Goal: Answer question/provide support

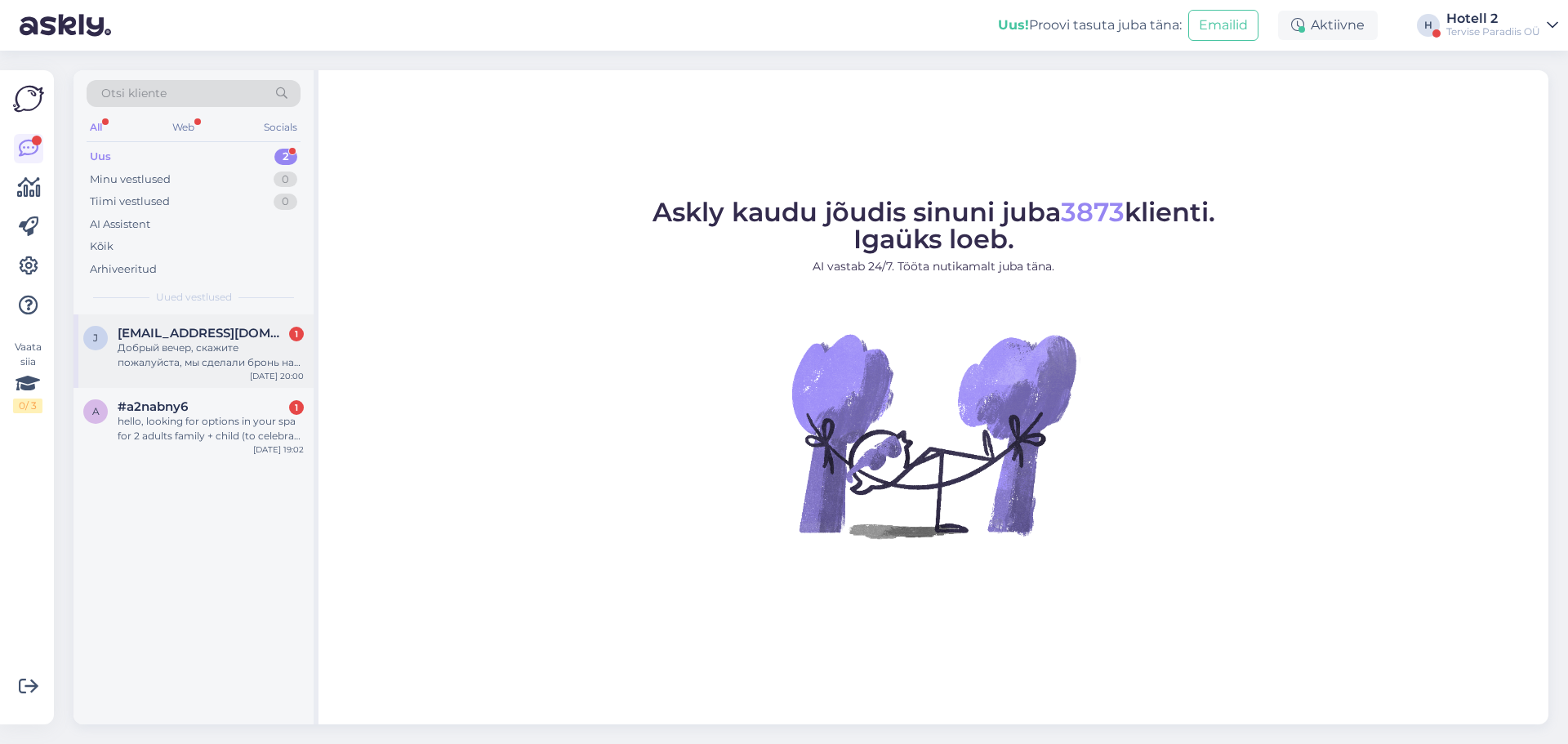
click at [286, 351] on div "Добрый вечер, скажите пожалуйста, мы сделали бронь на пакет Раскошный райский о…" at bounding box center [211, 355] width 186 height 29
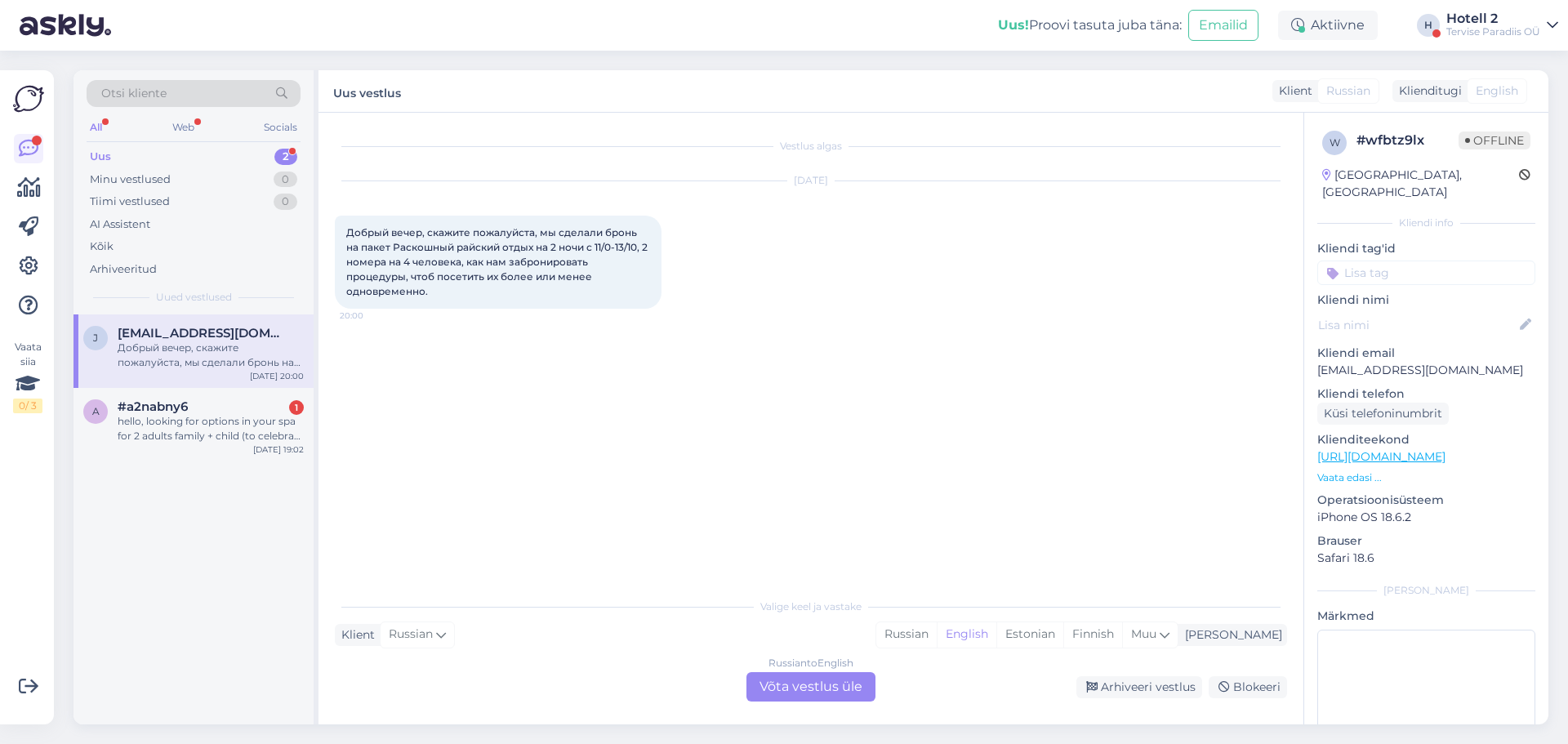
click at [821, 689] on div "Russian to English Võta vestlus üle" at bounding box center [811, 686] width 129 height 29
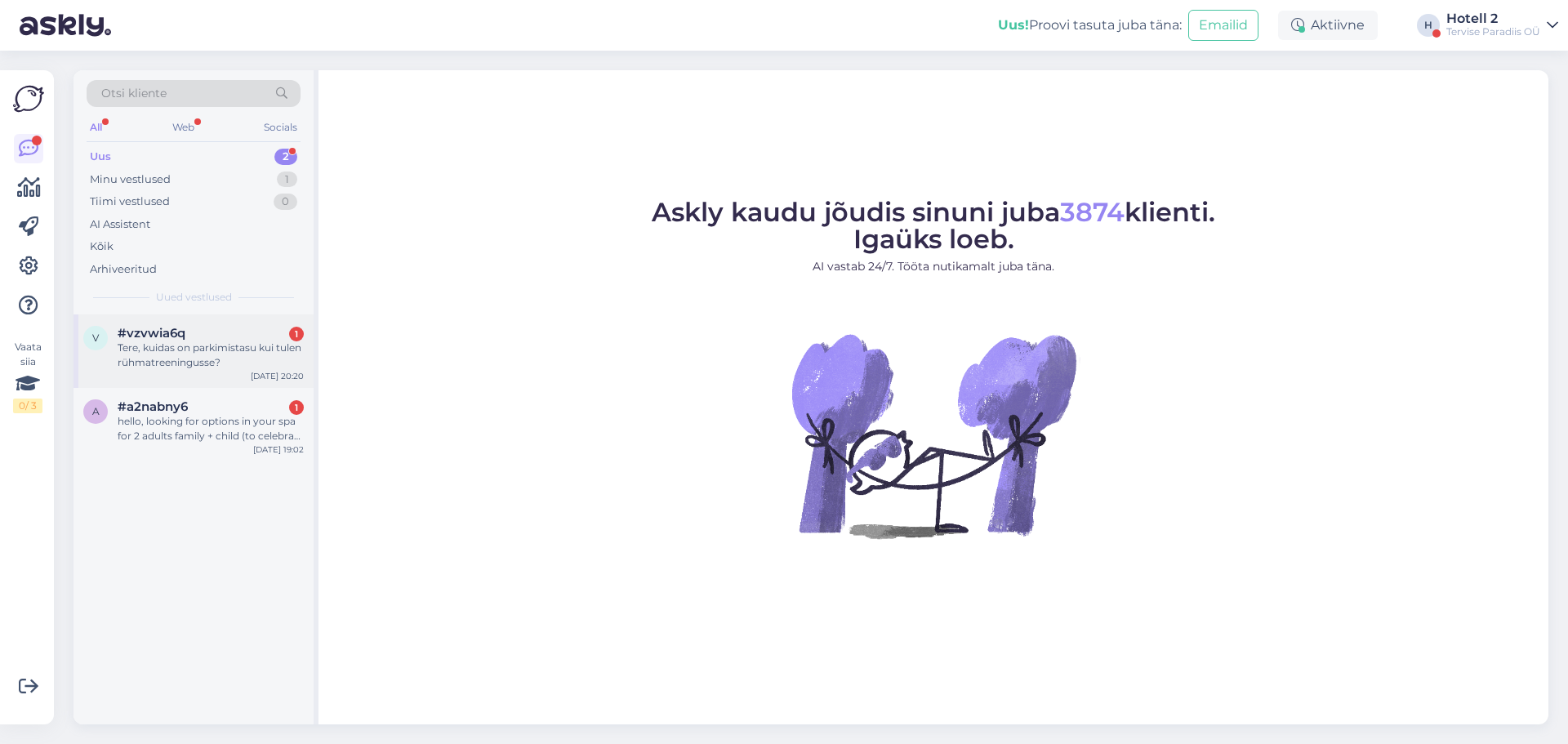
click at [236, 368] on div "Tere, kuidas on parkimistasu kui tulen rühmatreeningusse?" at bounding box center [211, 355] width 186 height 29
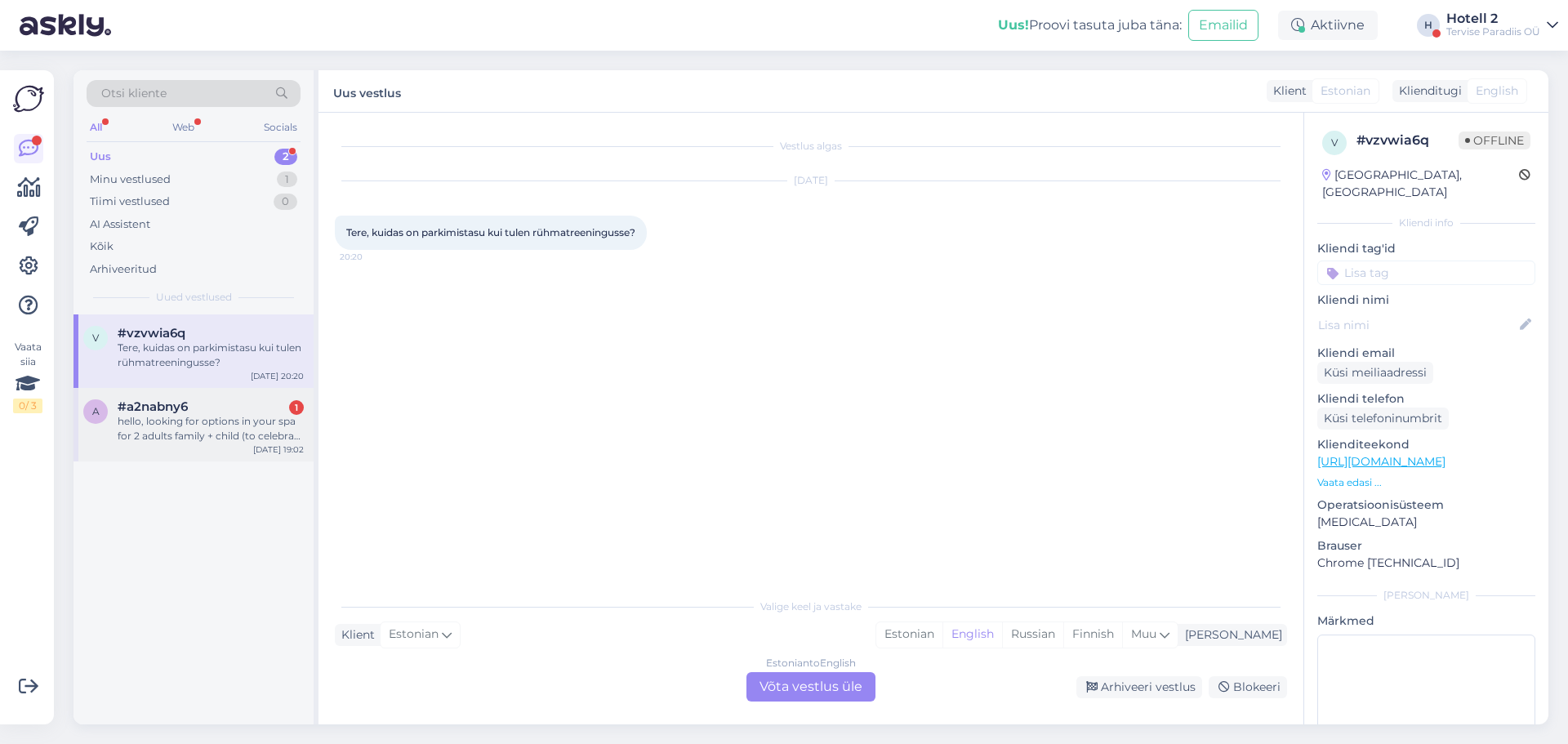
click at [246, 420] on div "hello, looking for options in your spa for 2 adults family + child (to celebrat…" at bounding box center [211, 428] width 186 height 29
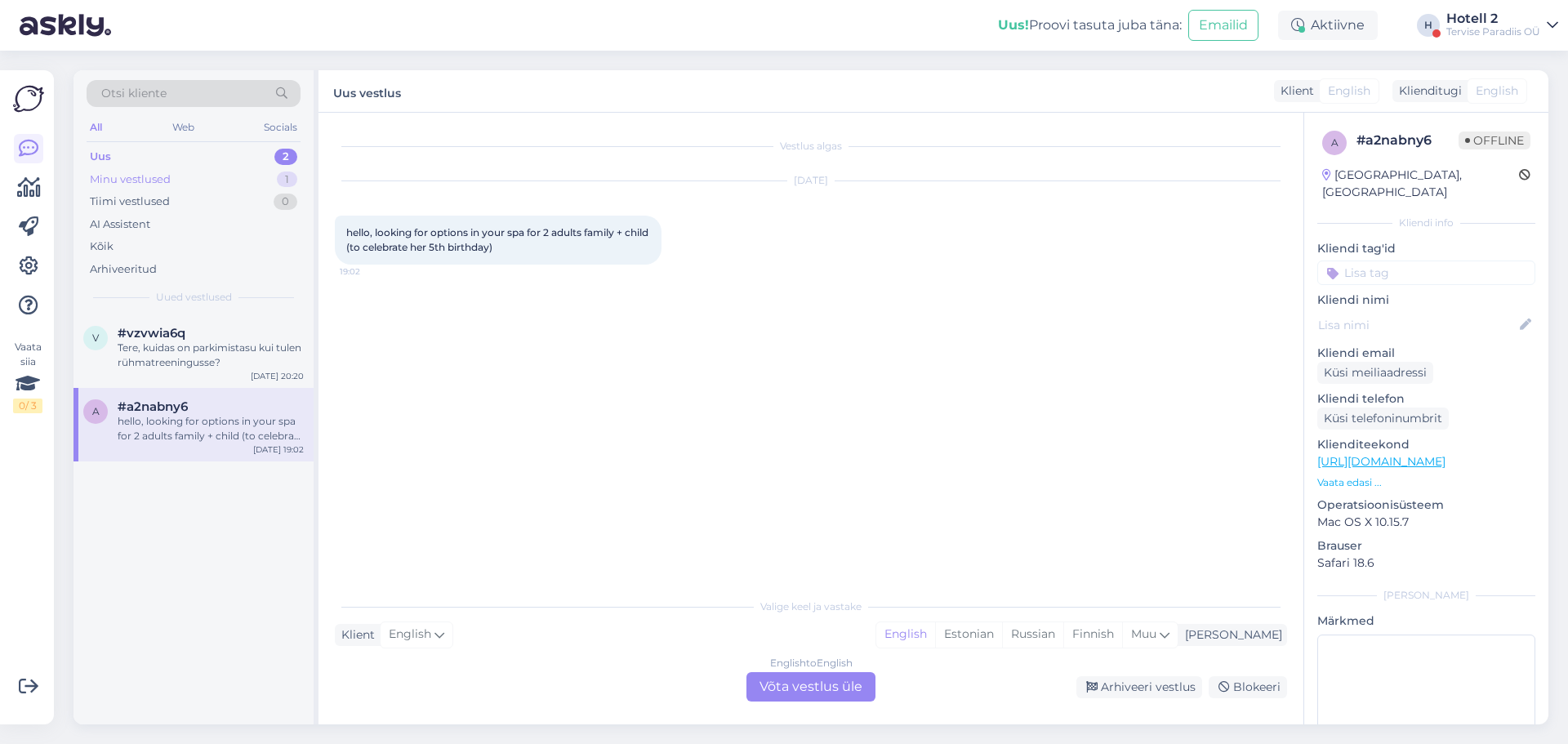
click at [257, 183] on div "Minu vestlused 1" at bounding box center [194, 180] width 214 height 23
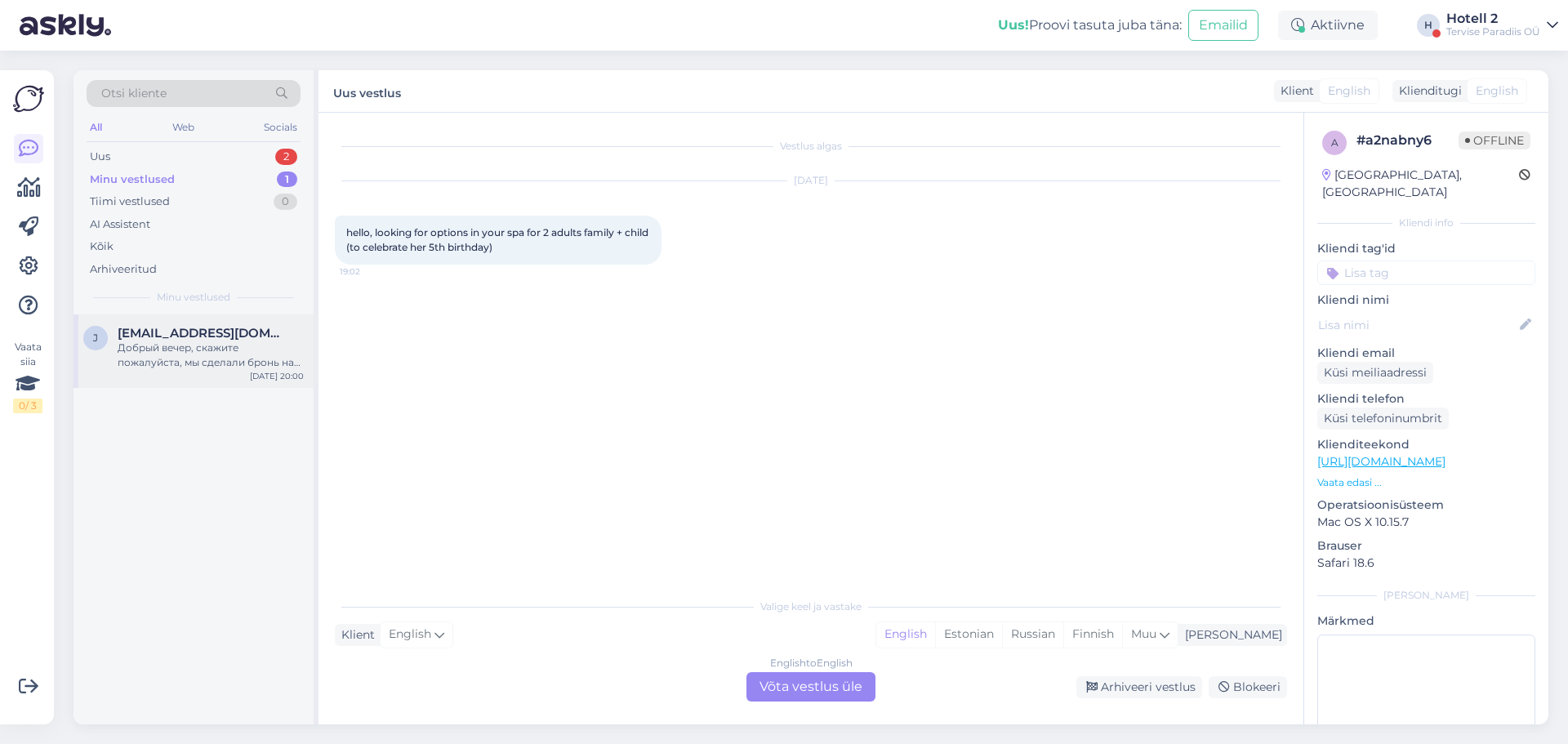
click at [237, 356] on div "Добрый вечер, скажите пожалуйста, мы сделали бронь на пакет Раскошный райский о…" at bounding box center [211, 355] width 186 height 29
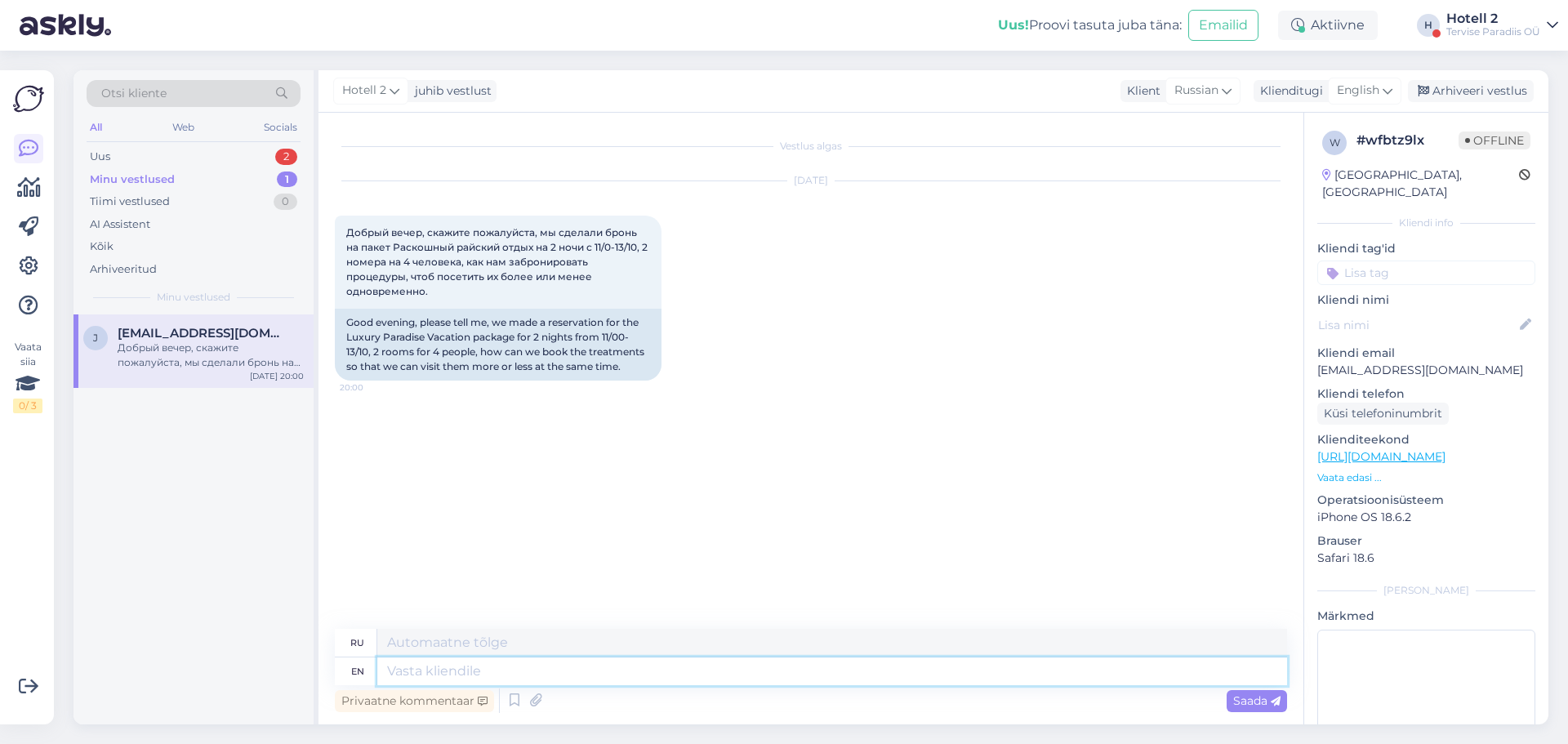
click at [668, 669] on textarea at bounding box center [832, 671] width 910 height 27
type textarea "Hello!"
type textarea "Привет!"
type textarea "Hello! You"
type textarea "Привет! Ты"
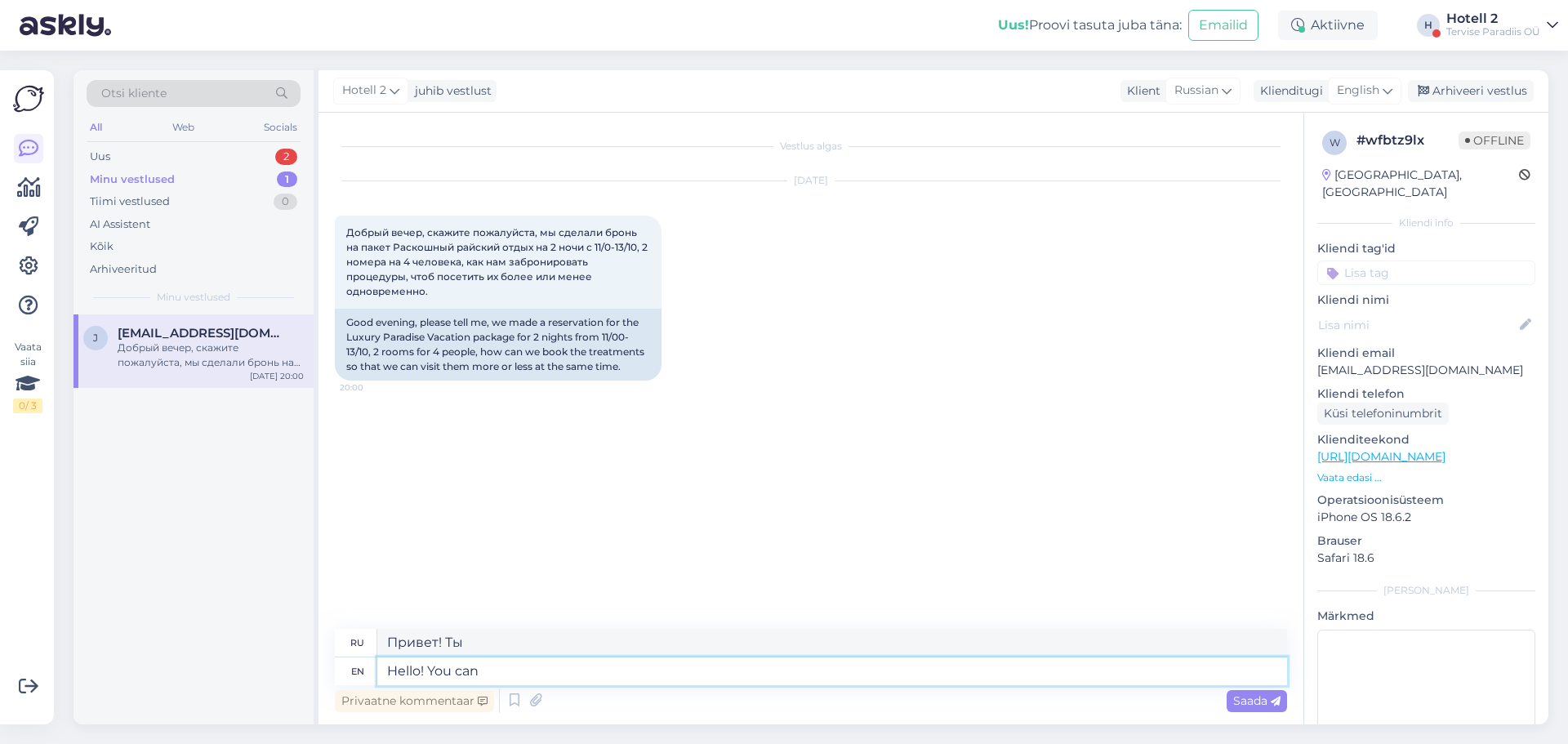
type textarea "Hello! You can"
type textarea "Привет! Ты можешь"
type textarea "Hello! You can con"
type textarea "Привет! Ты можешь ко"
type textarea "Hello! You can contact t"
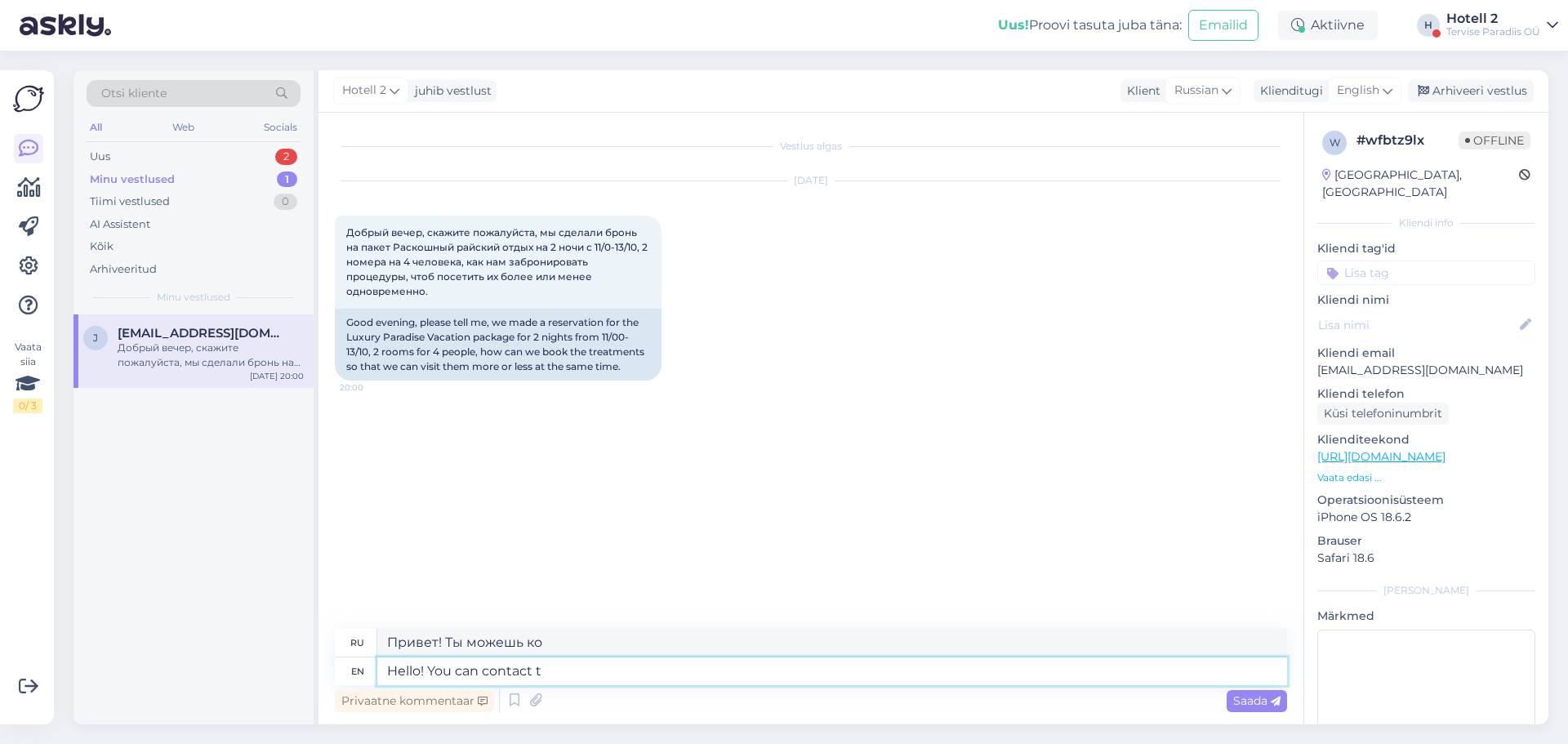
type textarea "Здравствуйте! Вы можете связаться с нами."
type textarea "Hello! You can contact the s"
type textarea "Здравствуйте! Вы можете связаться с"
type textarea "Hello! You can contact the spa"
type textarea "Здравствуйте! Вы можете связаться со спа-салоном."
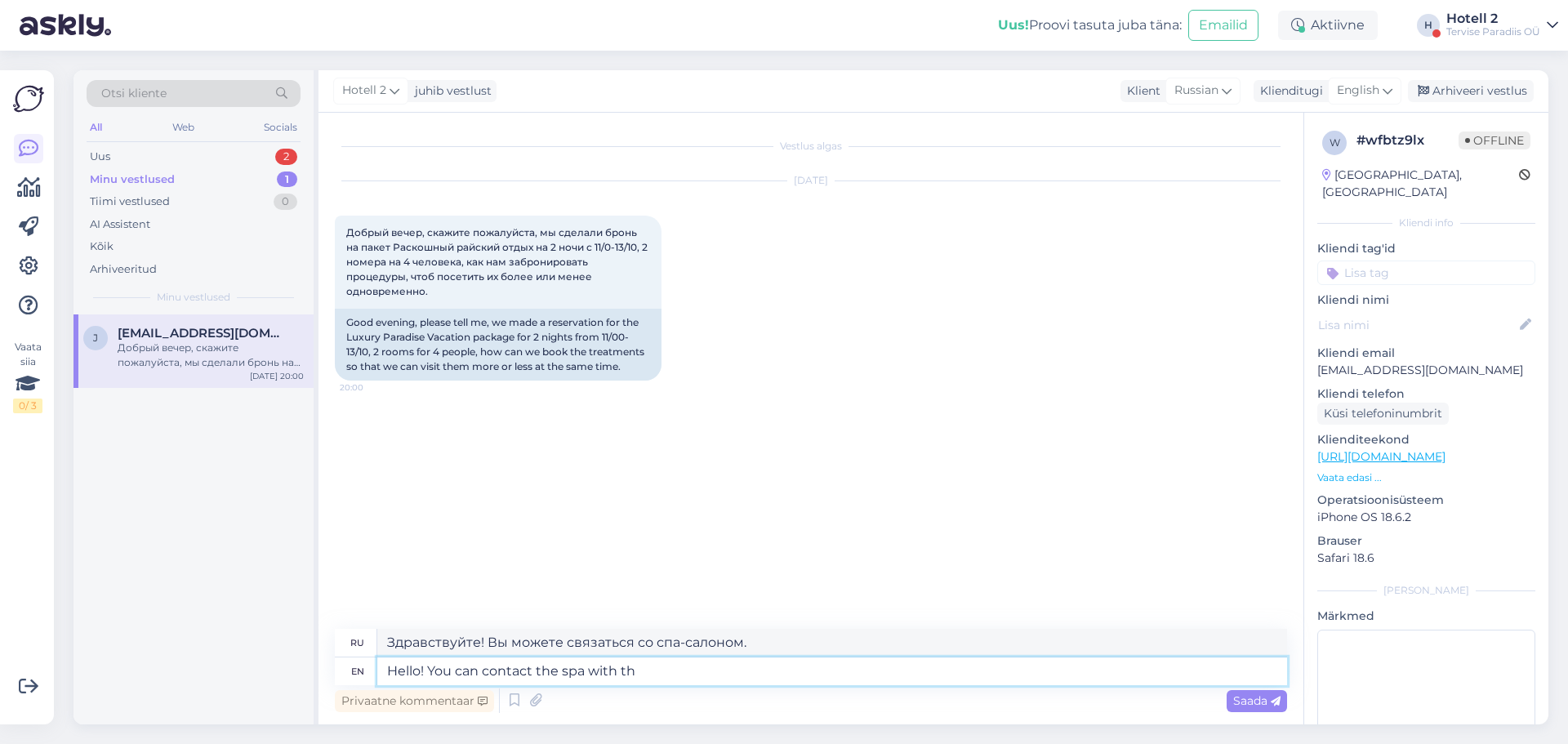
type textarea "Hello! You can contact the spa with thi"
type textarea "Здравствуйте! Вы можете связаться со спа-салоном через"
type textarea "Hello! You can contact the spa with this n"
type textarea "Здравствуйте! Вы можете связаться со спа-салоном по этому номеру."
type textarea "Hello! You can contact the spa with this number +372"
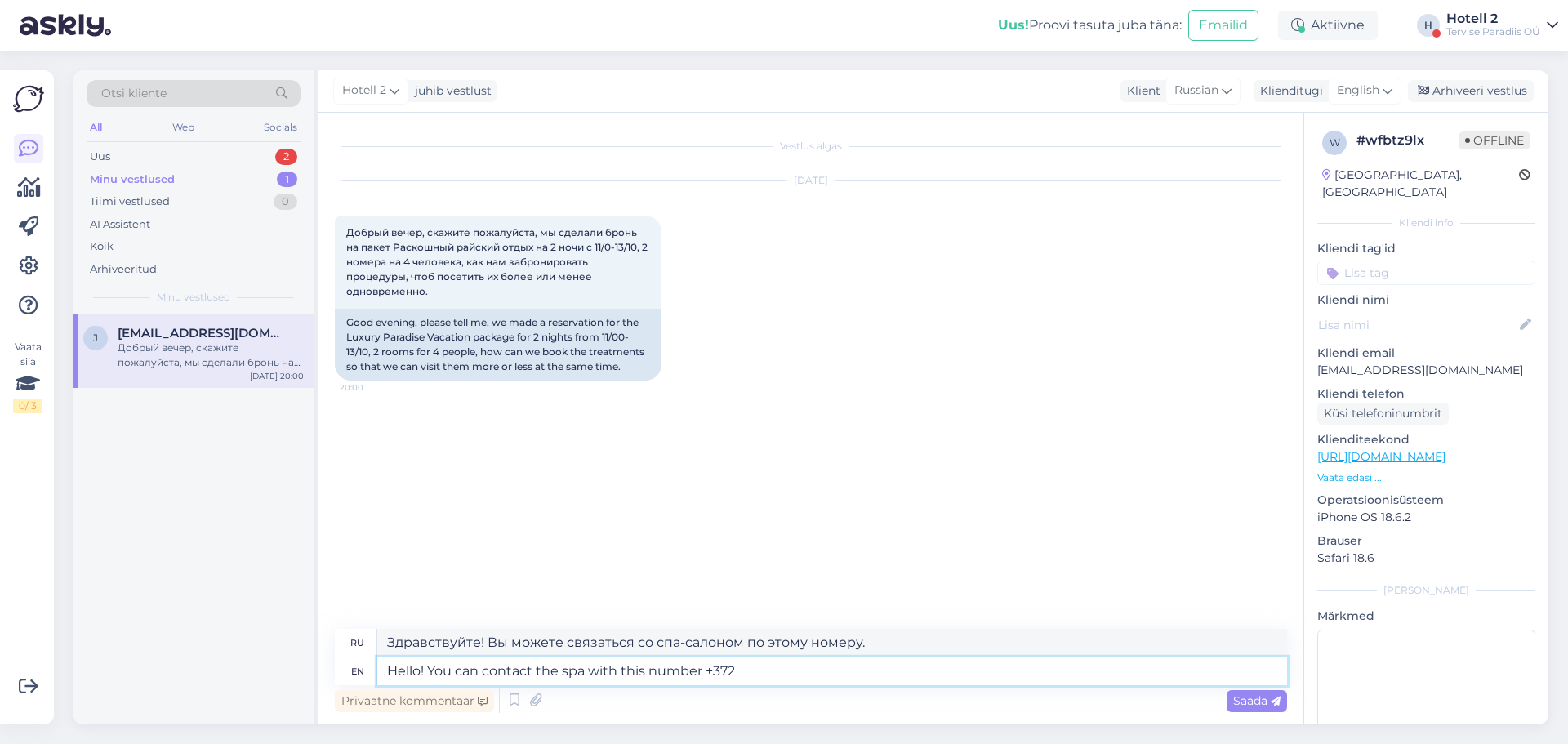
type textarea "Здравствуйте! Вы можете связаться со спа-салоном по номеру +372."
type textarea "Hello! You can contact the spa with this number +372 447"
type textarea "Здравствуйте! Вы можете связаться со спа-салоном по номеру +372 447."
type textarea "Hello! You can contact the spa with this number +372 447 9220"
type textarea "Здравствуйте! Вы можете связаться со спа-салоном по номеру +372 447 9220."
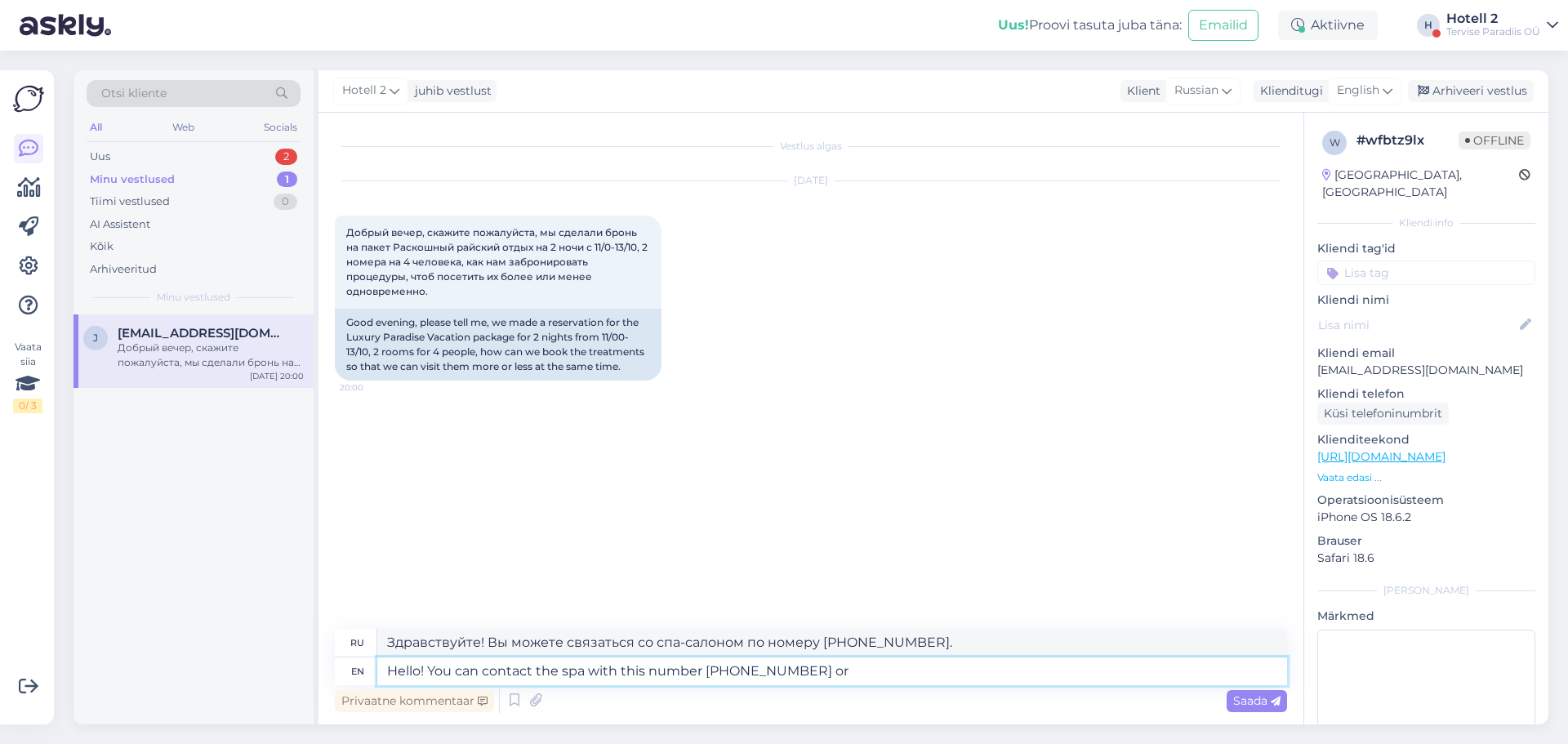
type textarea "Hello! You can contact the spa with this number +372 447 9220 or s"
type textarea "Здравствуйте! Вы можете связаться со спа-салоном по номеру +372 447 9220 или"
type textarea "Hello! You can contact the spa with this number +372 447 9220 or send a"
type textarea "Здравствуйте! Вы можете связаться со спа-салоном по номеру +372 447 9220 или от…"
type textarea "Hello! You can contact the spa with this number +372 447 9220 or send an"
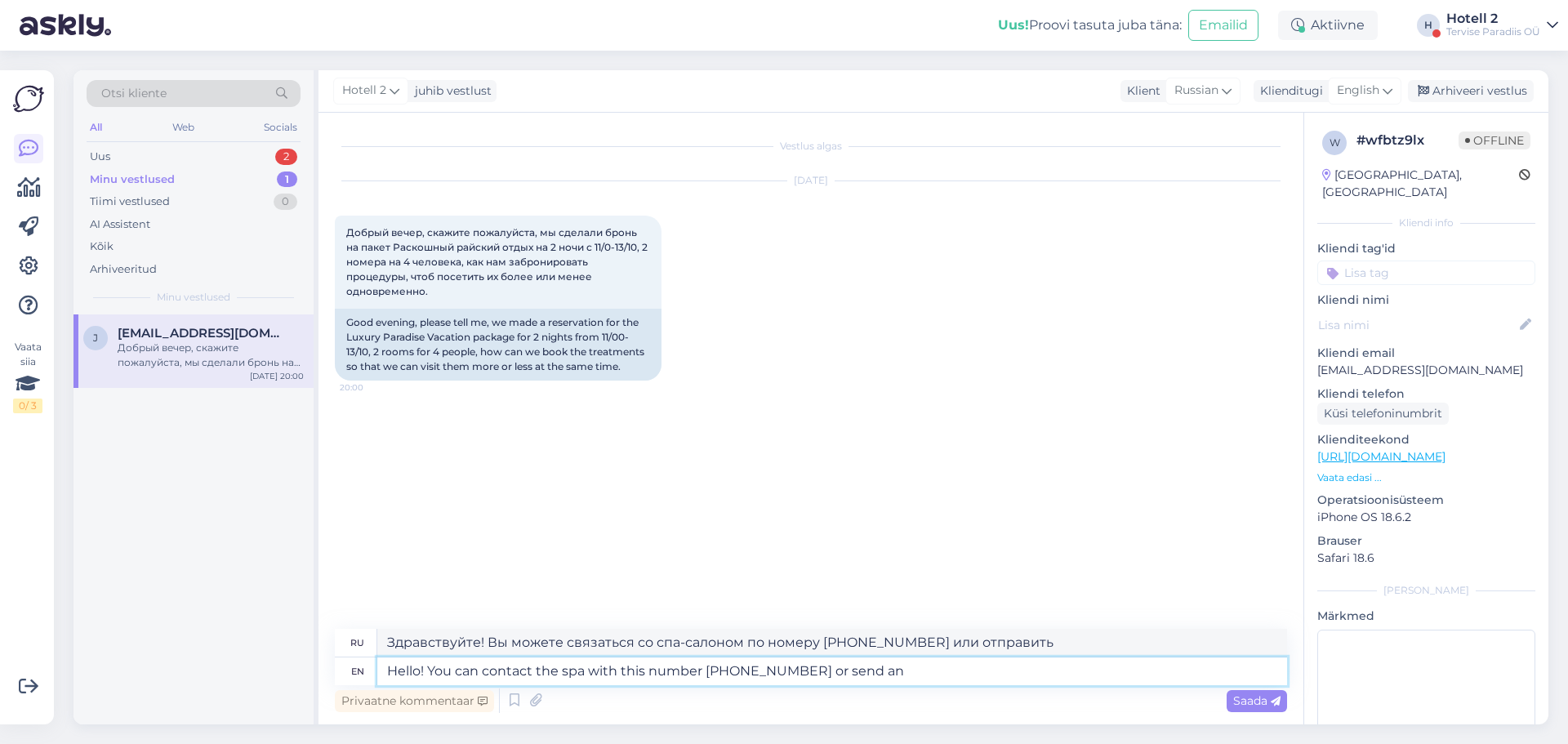
type textarea "Здравствуйте! Вы можете связаться со спа-салоном по номеру +372 447 9220 или от…"
type textarea "Hello! You can contact the spa with this number +372 447 9220 or send an e-mail"
type textarea "Здравствуйте! Вы можете связаться со спа-салоном по номеру +372 447 9220 или на…"
type textarea "Hello! You can contact the spa with this number +372 447 9220 or send an e-mail…"
type textarea "Здравствуйте! Вы можете связаться со спа по номеру +372 447 9220 или написать п…"
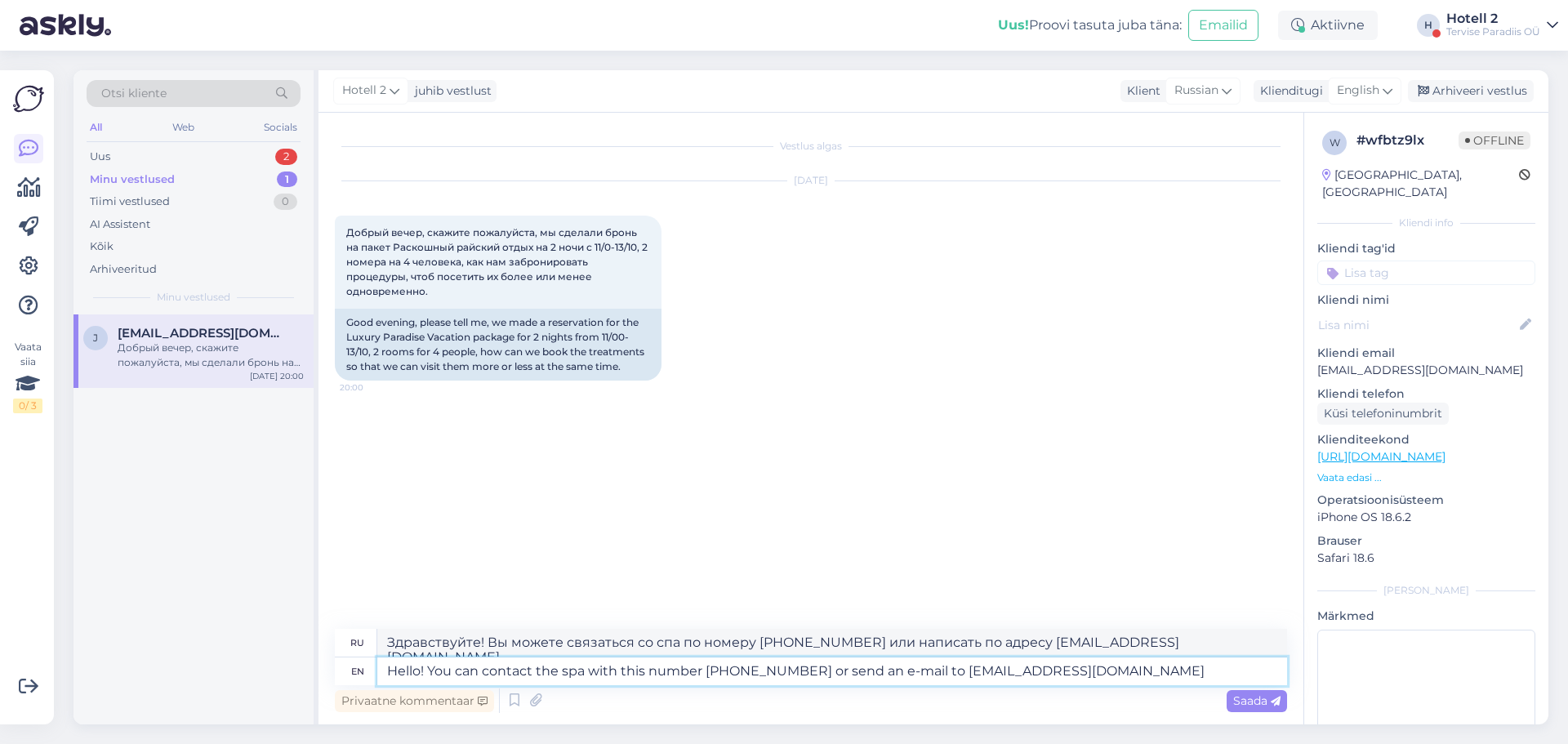
type textarea "Hello! You can contact the spa with this number +372 447 9220 or send an e-mail…"
type textarea "Здравствуйте! Вы можете связаться со спа-салоном по номеру +372 447 9220 или на…"
type textarea "Hello! You can contact the spa with this number +372 447 9220 or send an e-mail…"
click at [1258, 702] on span "Saada" at bounding box center [1257, 701] width 47 height 15
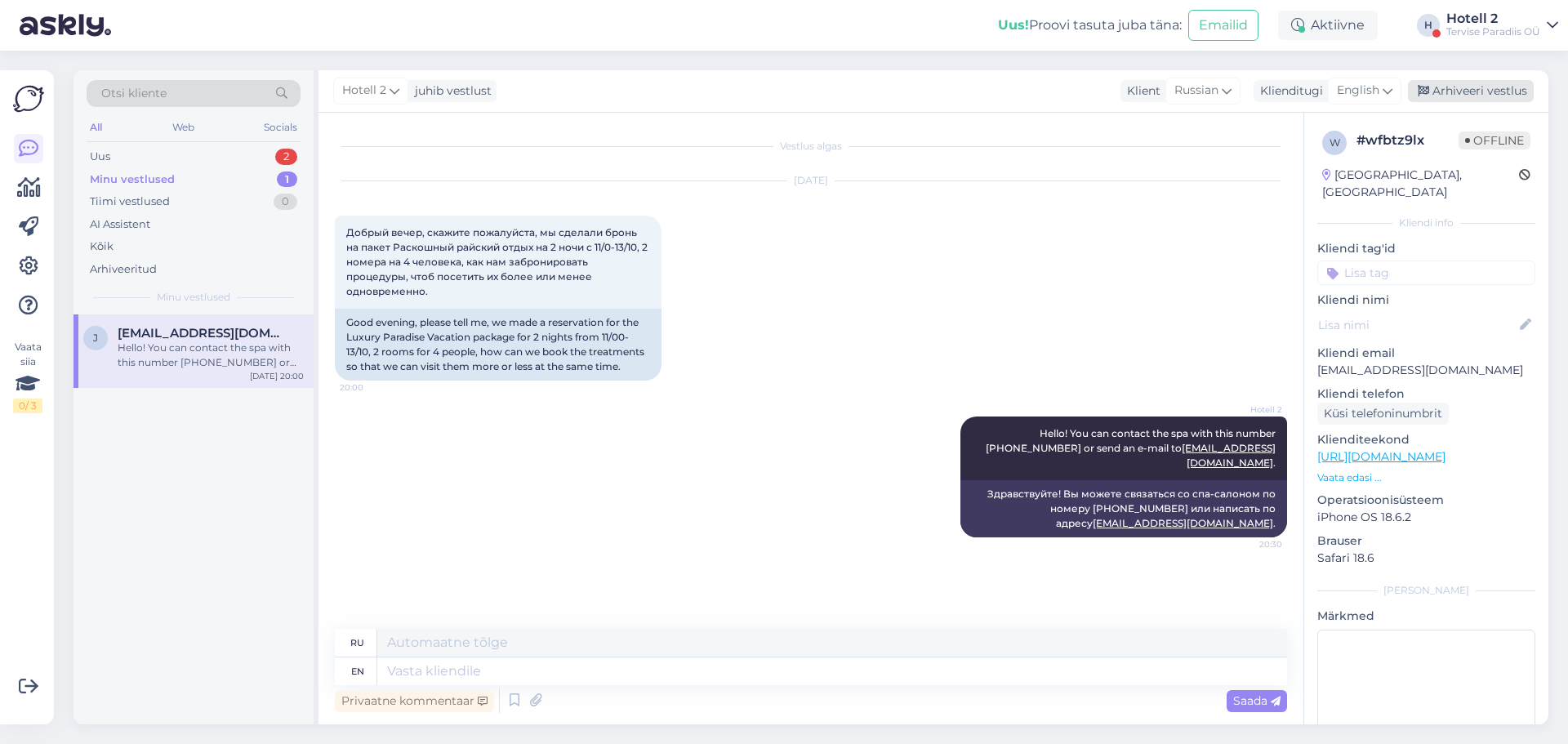
click at [1477, 87] on div "Arhiveeri vestlus" at bounding box center [1471, 91] width 125 height 22
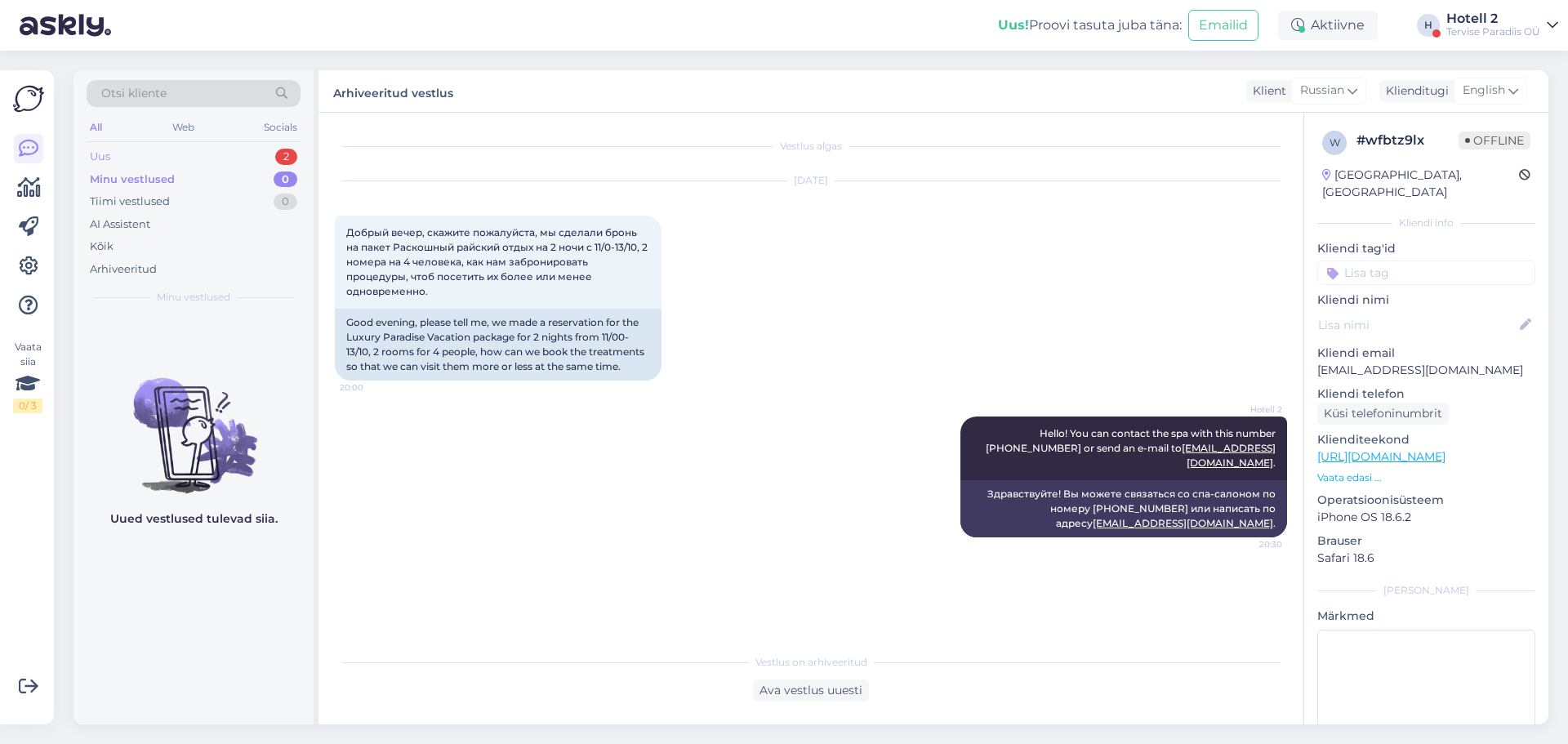
click at [220, 155] on div "Uus 2" at bounding box center [194, 157] width 214 height 23
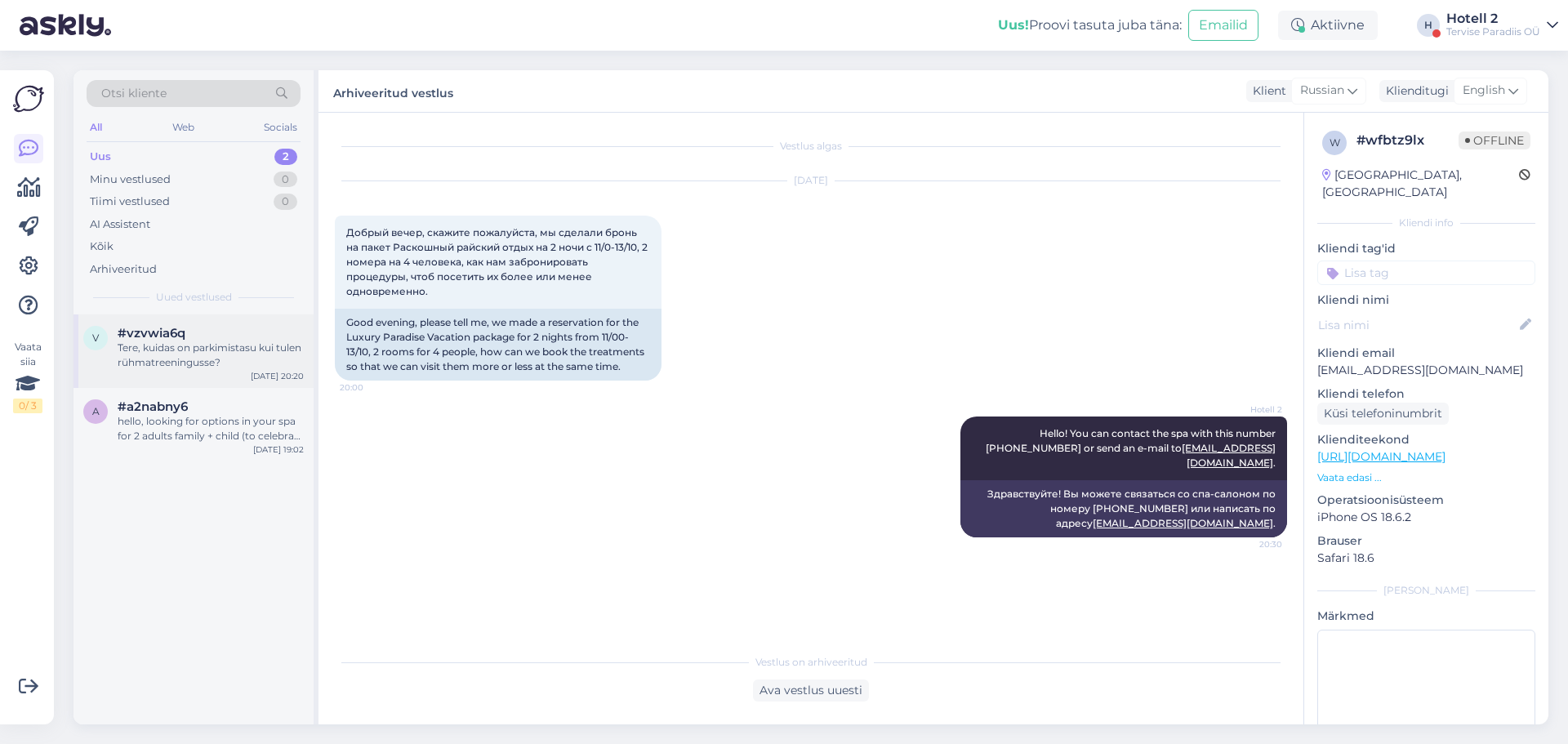
click at [215, 318] on div "v #vzvwia6q Tere, kuidas on parkimistasu kui tulen rühmatreeningusse? Sep 15 20…" at bounding box center [194, 351] width 240 height 74
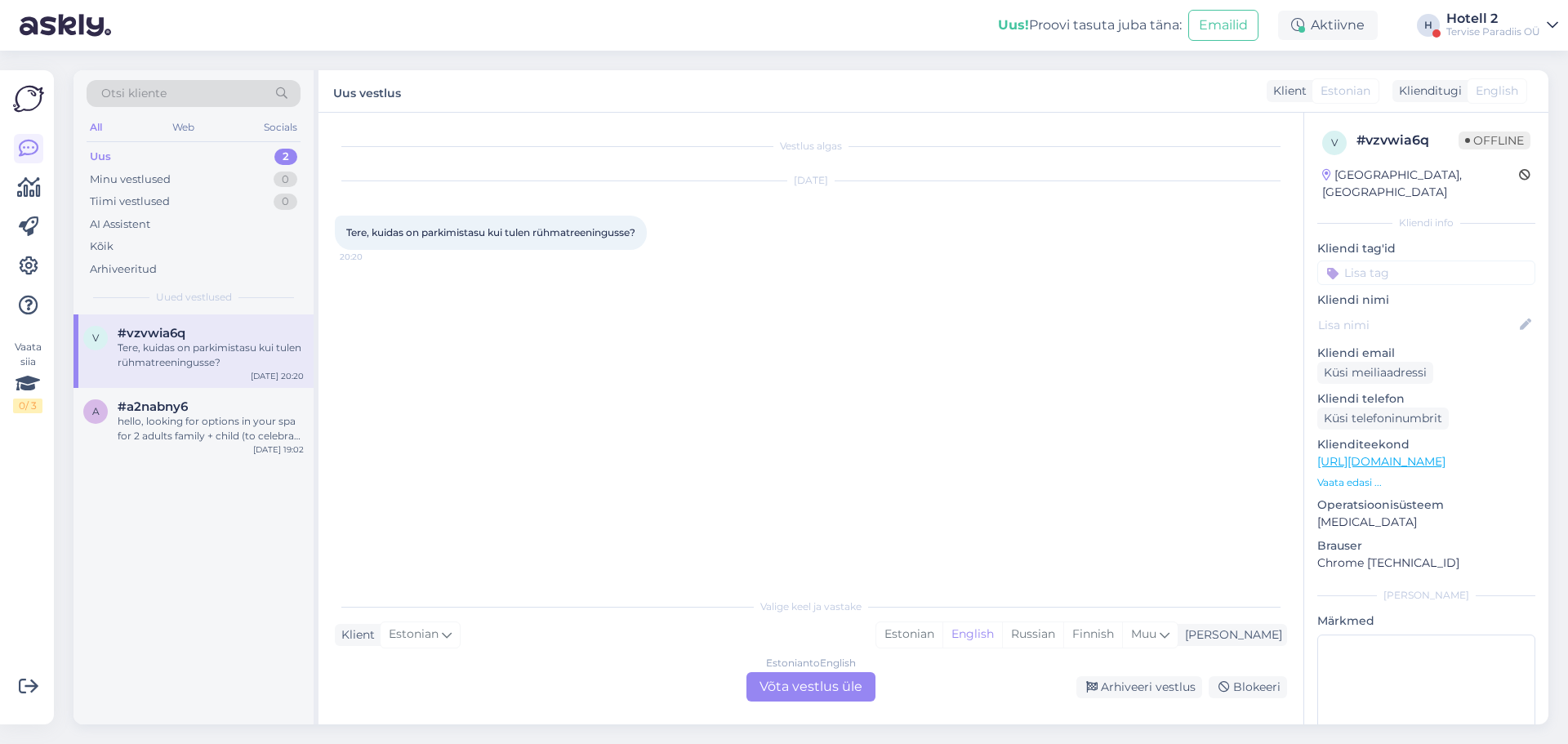
click at [845, 688] on div "Estonian to English Võta vestlus üle" at bounding box center [811, 686] width 129 height 29
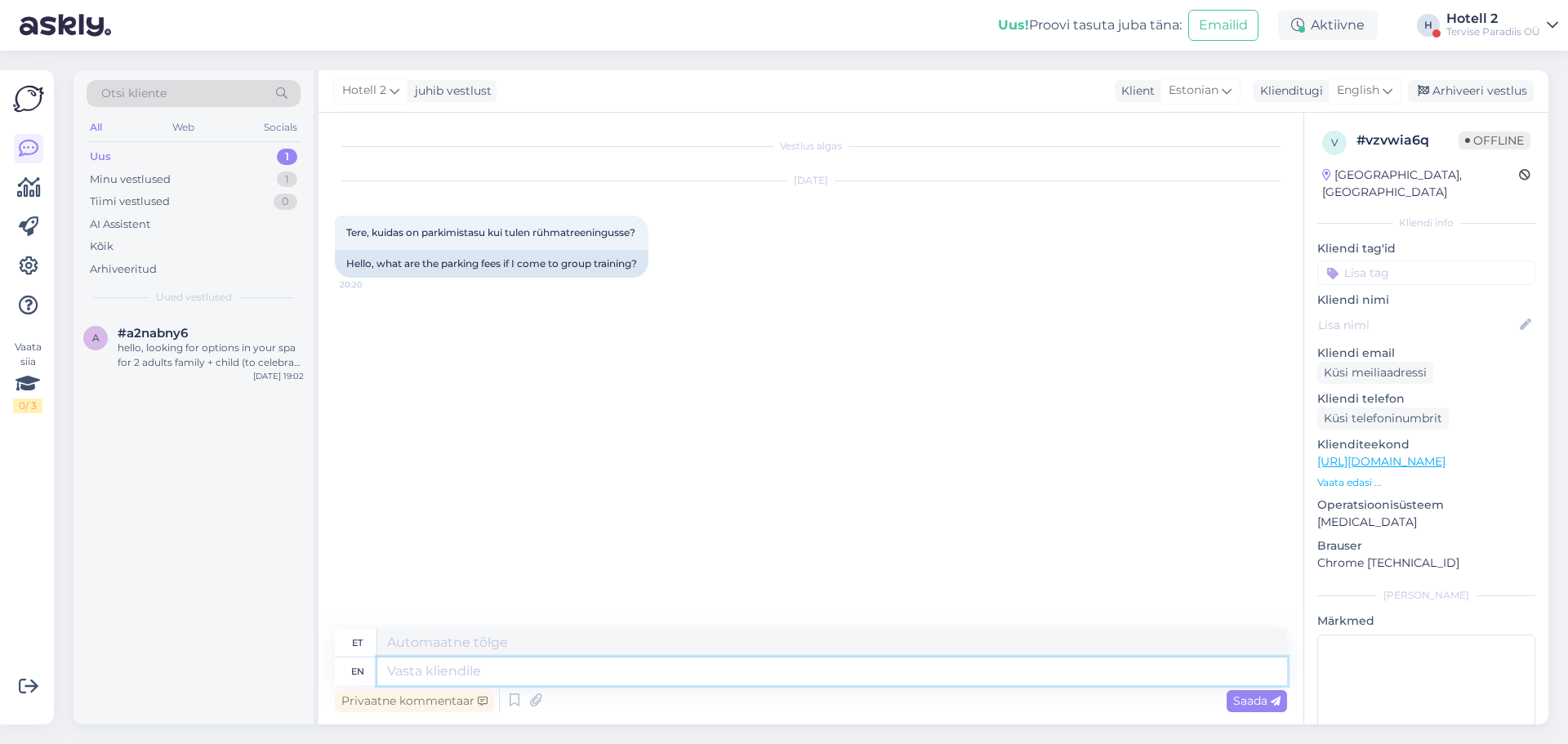
click at [683, 677] on textarea at bounding box center [832, 671] width 910 height 27
type textarea "Ter"
type textarea "Tere"
type textarea "T"
type textarea "Hello!"
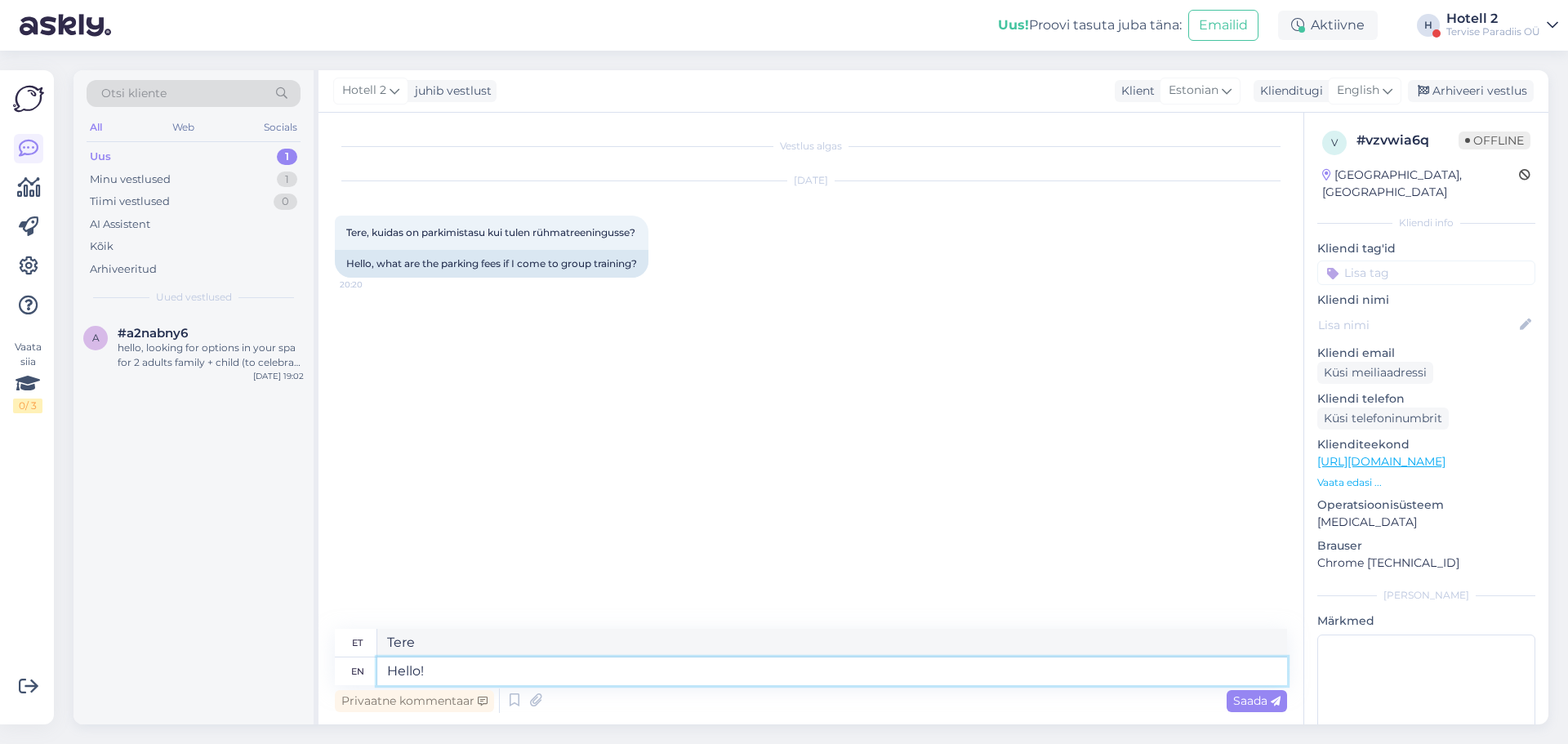
type textarea "Tere!"
type textarea "Hello! Parkimine o"
type textarea "Tere! Parkimine"
type textarea "Hello! Parkimine on"
type textarea "Tere! Parkimine on sisse lülitatud"
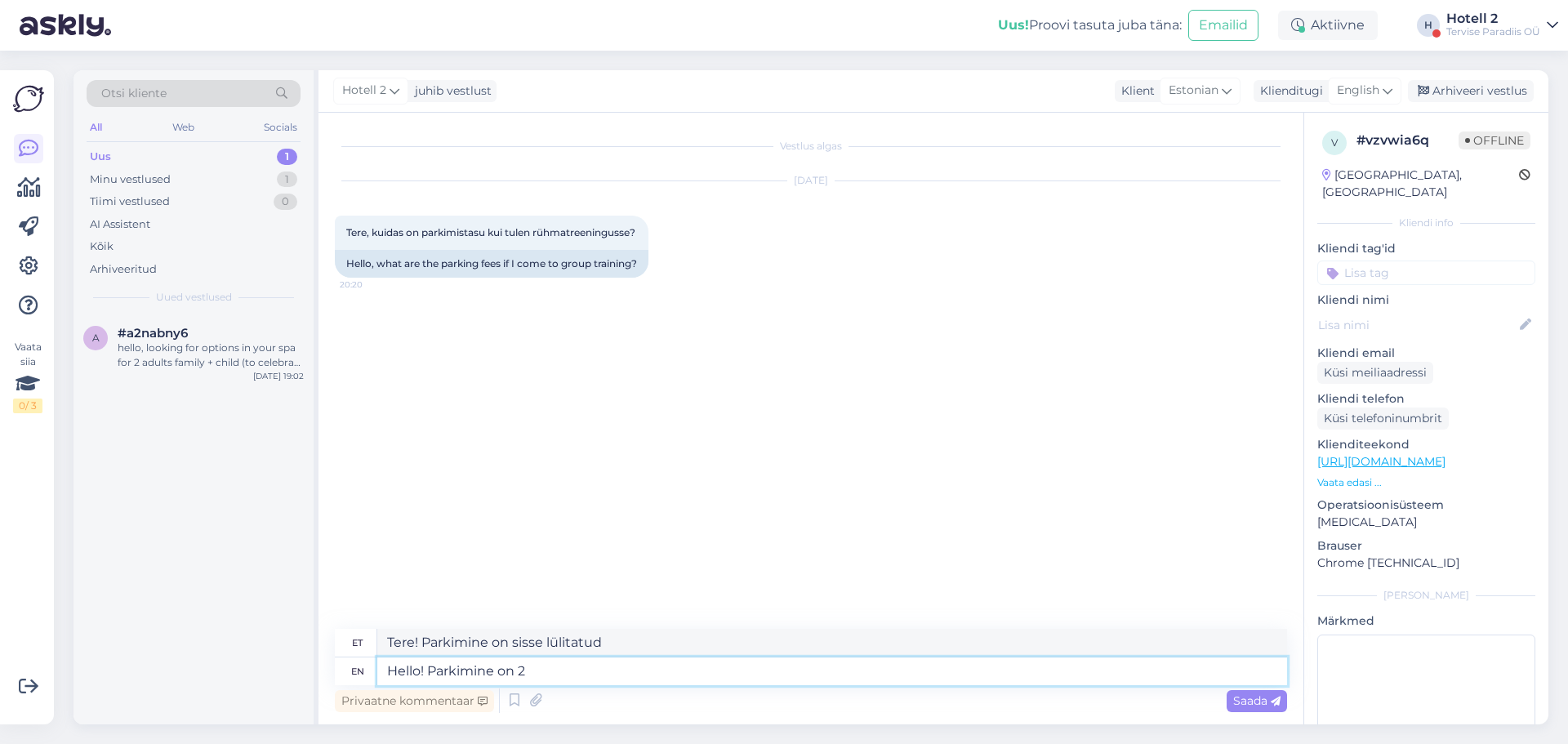
type textarea "Hello! Parkimine on 2"
type textarea "Tere! Parkimine 2. kohal"
type textarea "Hello! Parkimine on 2 eurot"
type textarea "Tere! Parkimine 2 eurot peal"
type textarea "Hello! Parkimine on 2 eurot 5h"
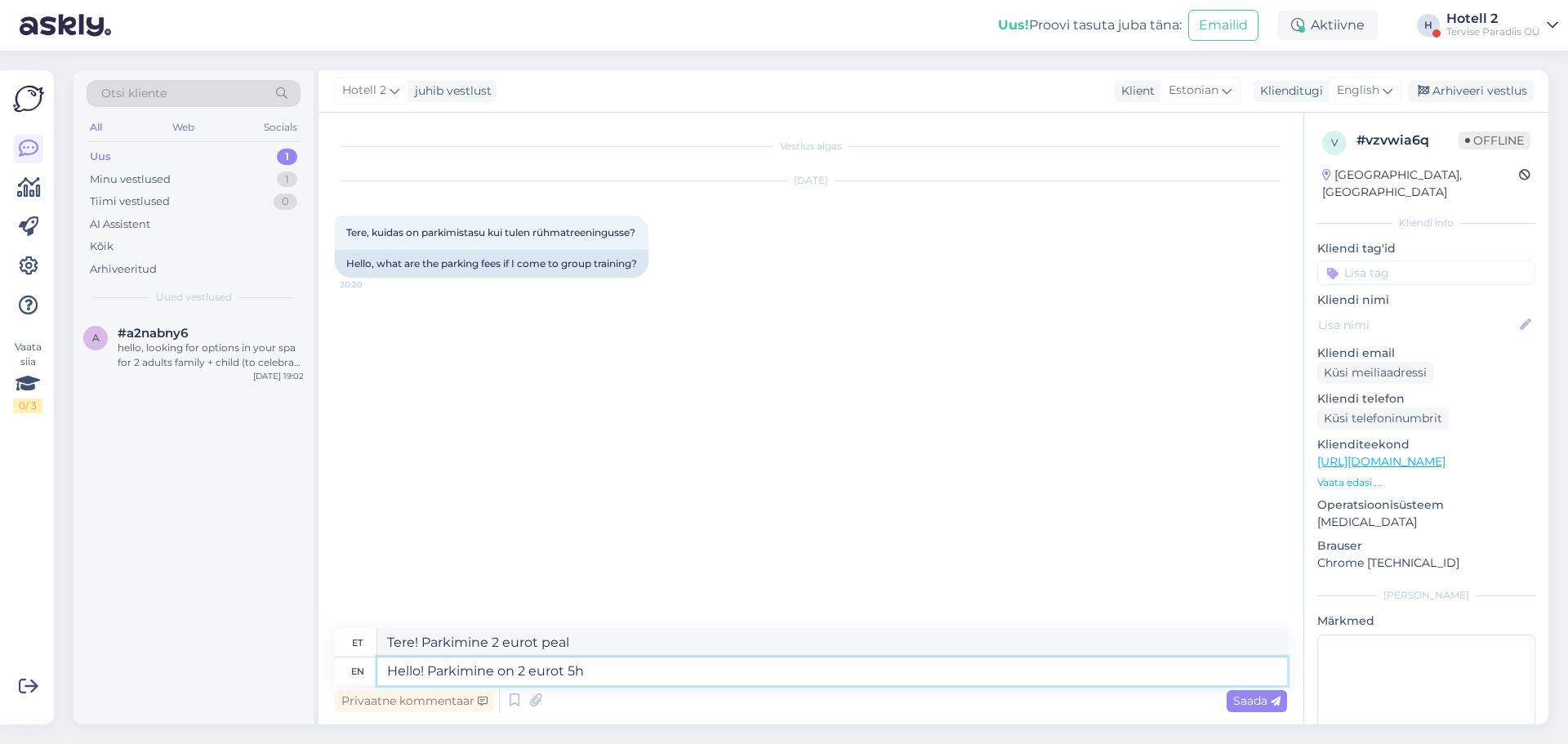
type textarea "Tere! Parkimine on 2 eurot 5h"
drag, startPoint x: 614, startPoint y: 668, endPoint x: 156, endPoint y: 639, distance: 458.9
click at [37, 673] on div "Vaata siia 0 / 3 Võimalused Veendu, et Askly loob sulle väärtust. Sulge Ühenda …" at bounding box center [784, 397] width 1568 height 693
click at [1370, 92] on span "English" at bounding box center [1358, 91] width 42 height 18
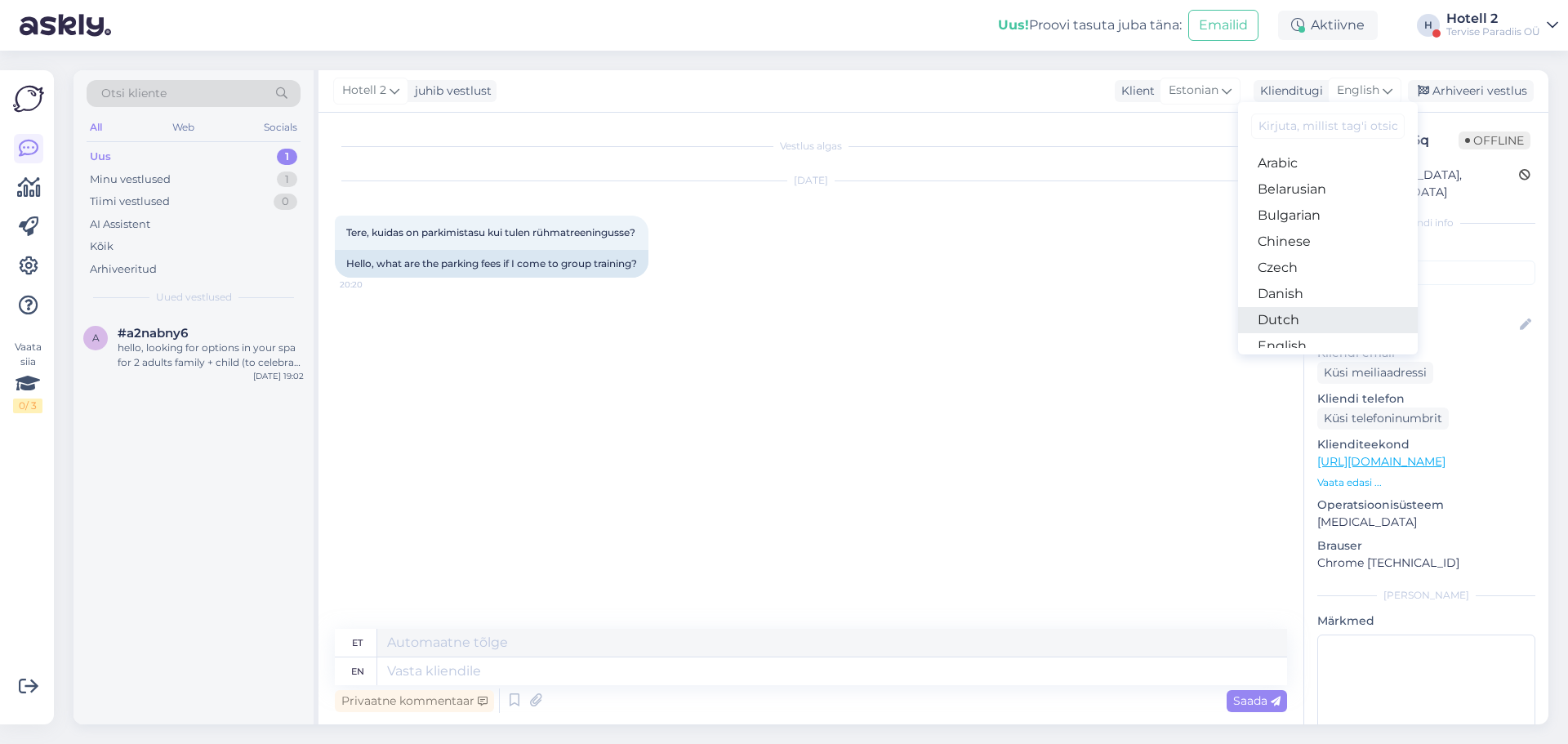
scroll to position [81, 0]
click at [1314, 286] on link "Estonian" at bounding box center [1328, 290] width 179 height 26
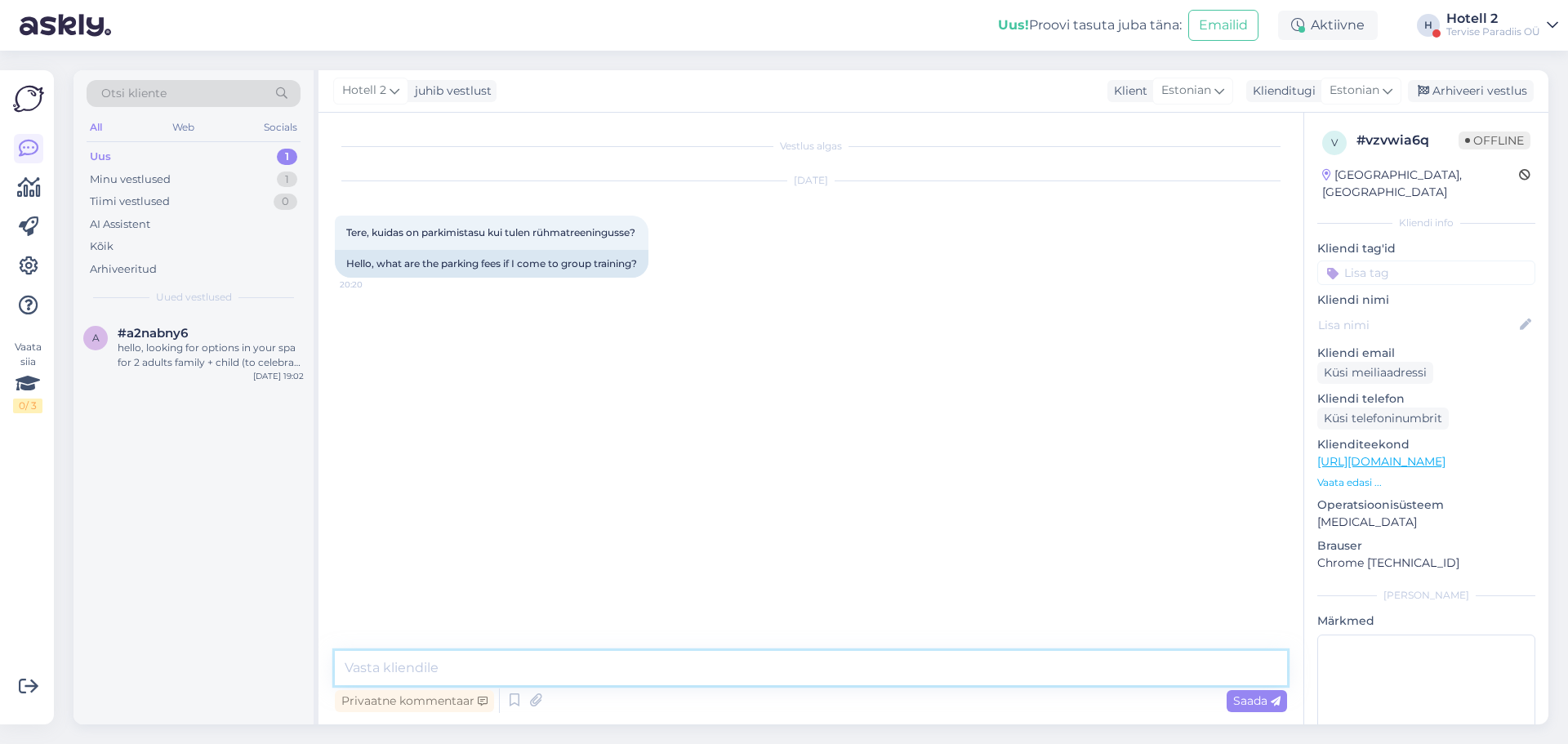
click at [676, 672] on textarea at bounding box center [811, 668] width 953 height 34
drag, startPoint x: 565, startPoint y: 668, endPoint x: 468, endPoint y: 669, distance: 97.0
click at [468, 669] on textarea "Tere! Parkimine on 2eurot 5h" at bounding box center [811, 668] width 953 height 34
drag, startPoint x: 863, startPoint y: 668, endPoint x: 550, endPoint y: 693, distance: 314.0
click at [550, 693] on div "Tere! Parkimine on 5h-2eurot. Perioodikaardi olemasolul on parkimine tasuta Pri…" at bounding box center [811, 683] width 953 height 66
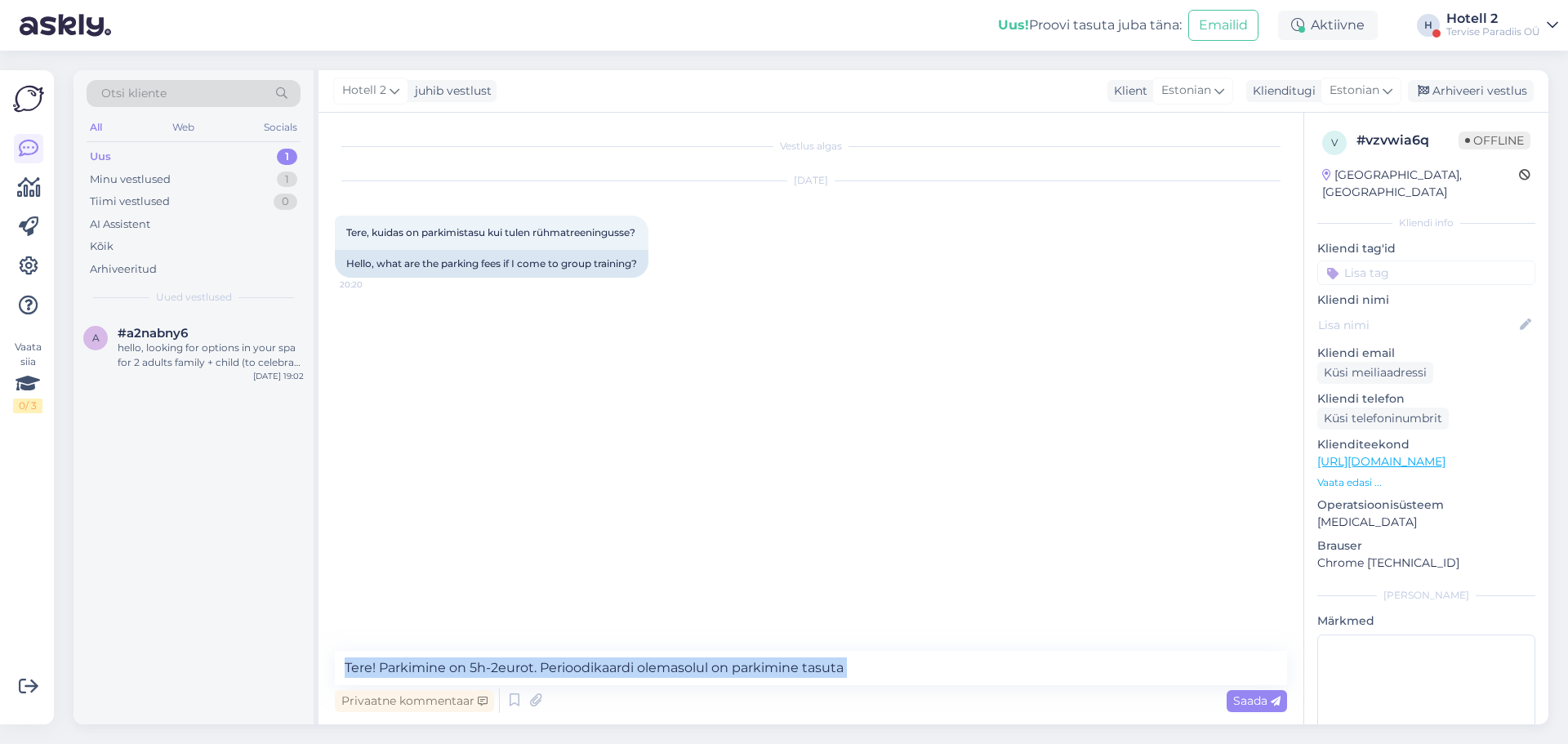
drag, startPoint x: 550, startPoint y: 693, endPoint x: 541, endPoint y: 672, distance: 22.8
click at [541, 672] on div "Tere! Parkimine on 5h-2eurot. Perioodikaardi olemasolul on parkimine tasuta Pri…" at bounding box center [811, 683] width 953 height 66
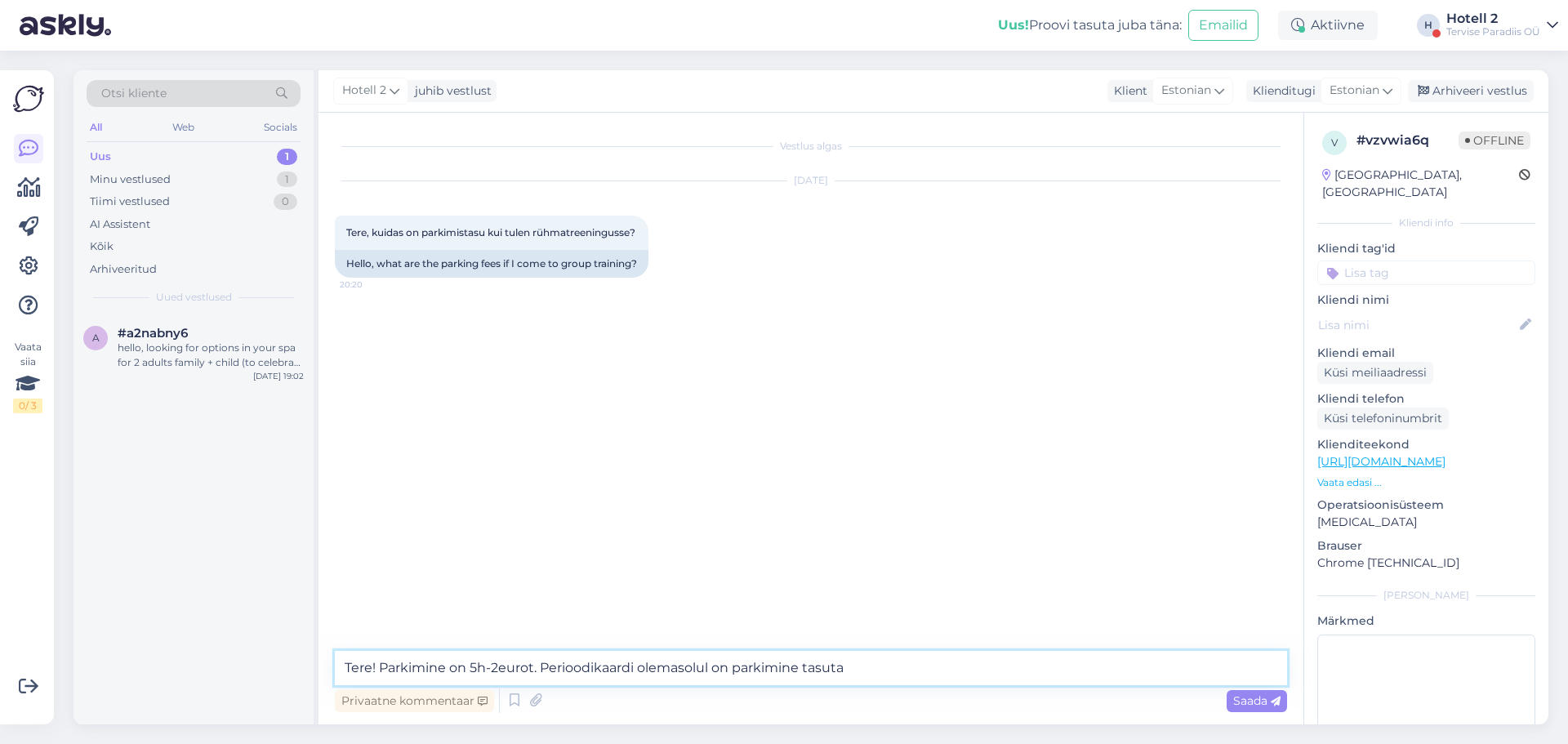
click at [541, 672] on textarea "Tere! Parkimine on 5h-2eurot. Perioodikaardi olemasolul on parkimine tasuta" at bounding box center [811, 668] width 953 height 34
drag, startPoint x: 870, startPoint y: 669, endPoint x: 538, endPoint y: 649, distance: 332.6
click at [538, 649] on div "Vestlus algas Sep 15 2025 Tere, kuidas on parkimistasu kui tulen rühmatreeningu…" at bounding box center [811, 418] width 985 height 612
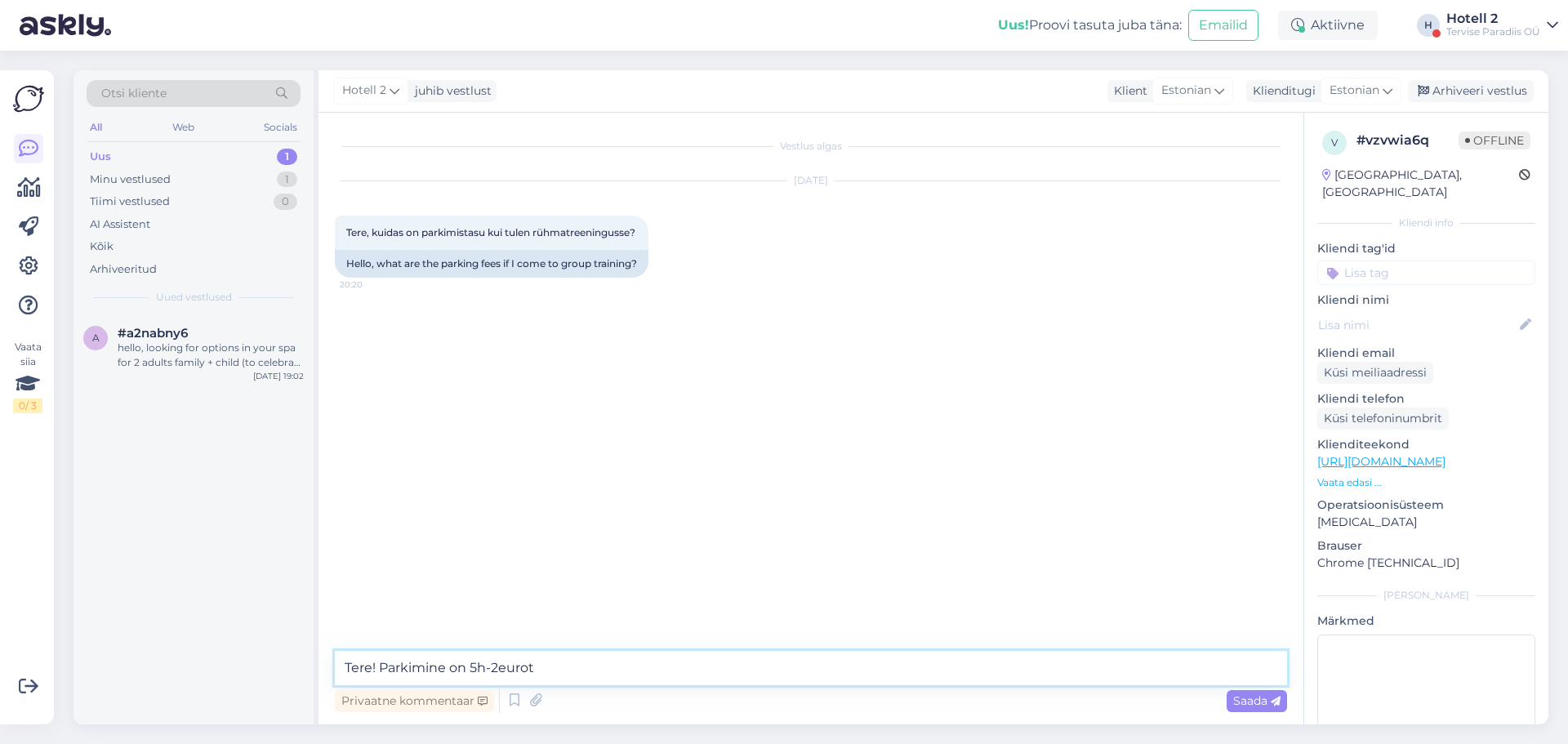
click at [494, 669] on textarea "Tere! Parkimine on 5h-2eurot" at bounding box center [811, 668] width 953 height 34
type textarea "Tere! Parkimine on 5h- 2eurot"
click at [1278, 701] on icon at bounding box center [1276, 702] width 10 height 10
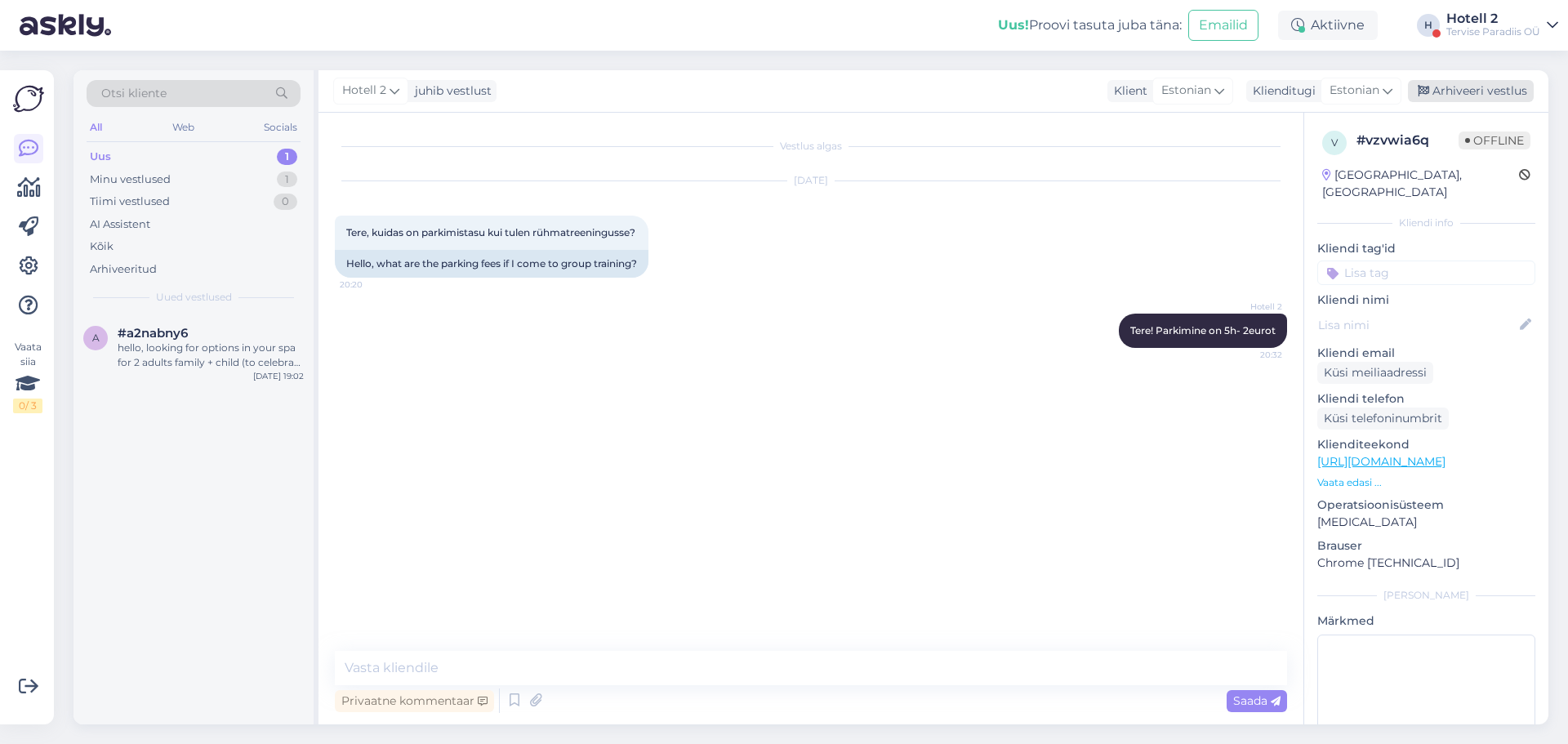
click at [1464, 85] on div "Arhiveeri vestlus" at bounding box center [1471, 91] width 125 height 22
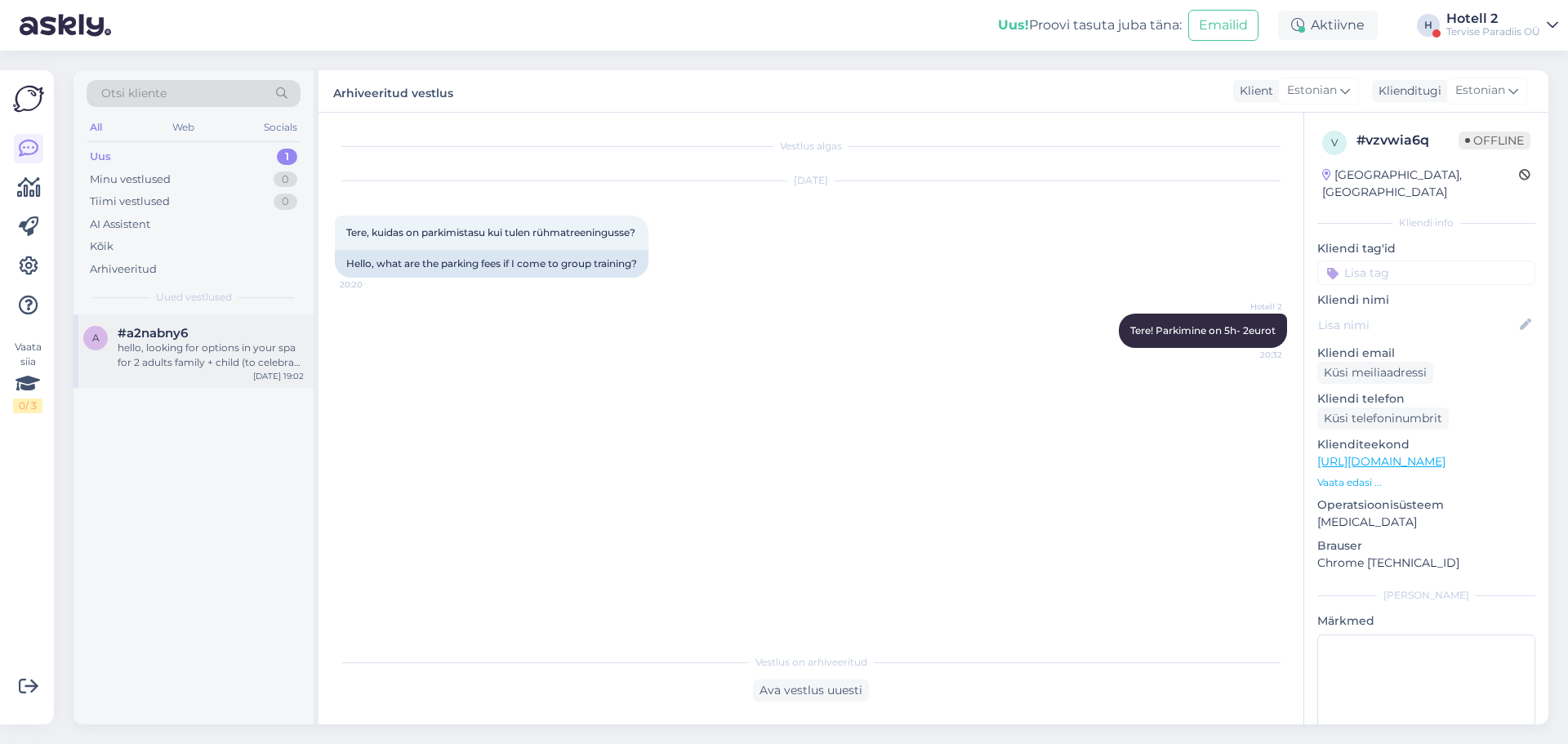
click at [285, 350] on div "hello, looking for options in your spa for 2 adults family + child (to celebrat…" at bounding box center [211, 355] width 186 height 29
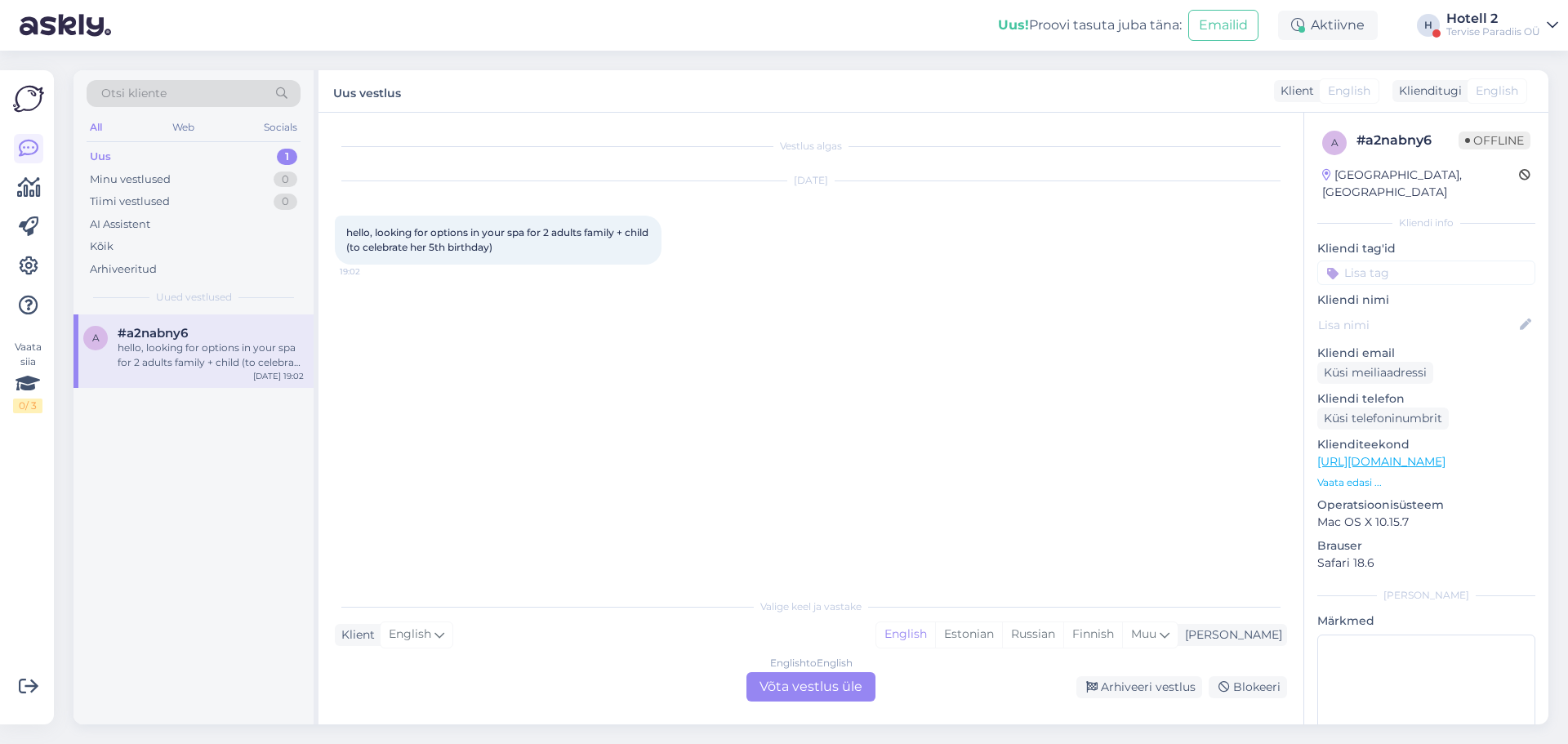
click at [824, 681] on div "English to English Võta vestlus üle" at bounding box center [811, 686] width 129 height 29
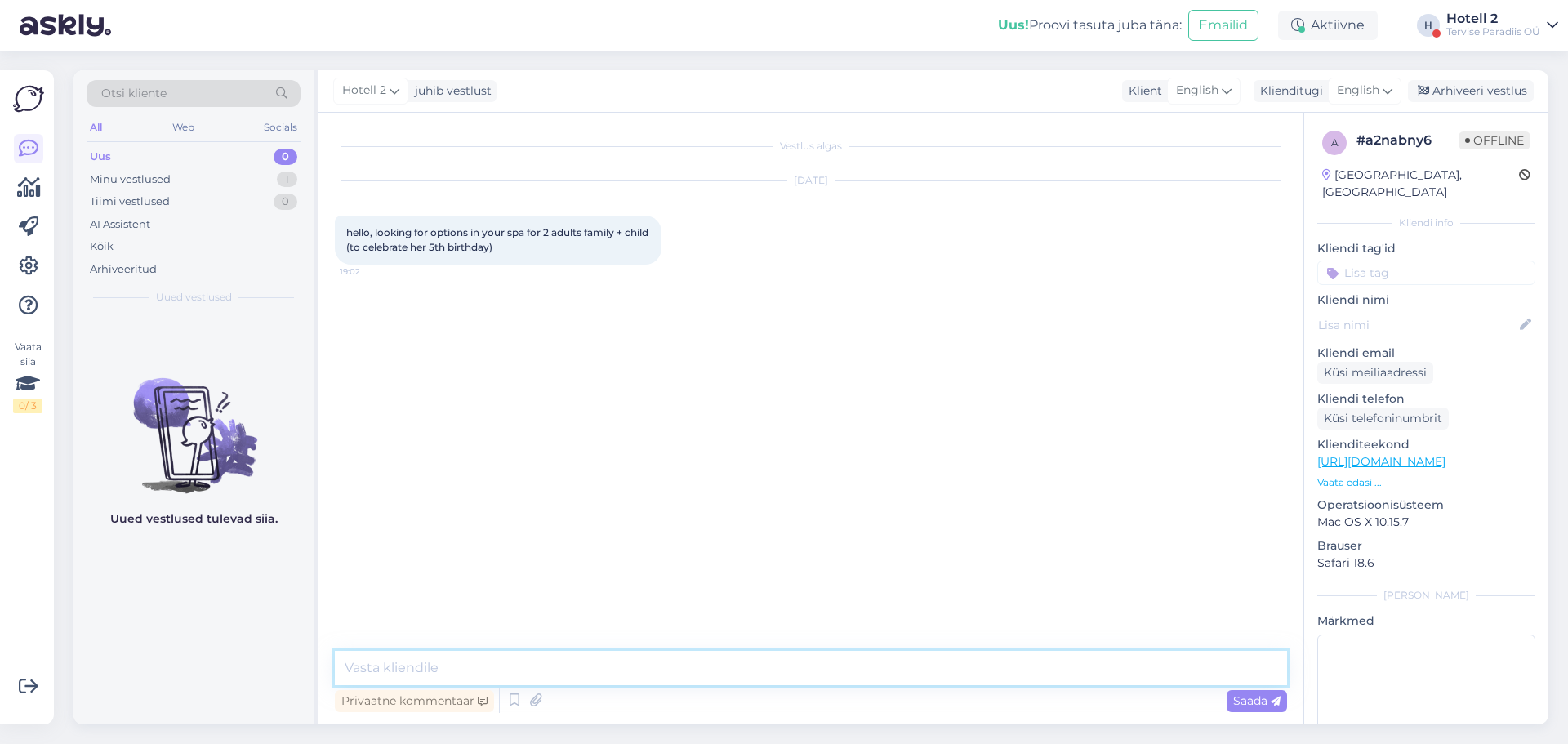
click at [802, 681] on textarea at bounding box center [811, 668] width 953 height 34
paste textarea "https://terviseparadiis.ee/broneeri/#!/accommodation/packages"
type textarea "Hello! You can book through our website https://terviseparadiis.ee/broneeri/#!/…"
click at [1242, 704] on span "Saada" at bounding box center [1257, 701] width 47 height 15
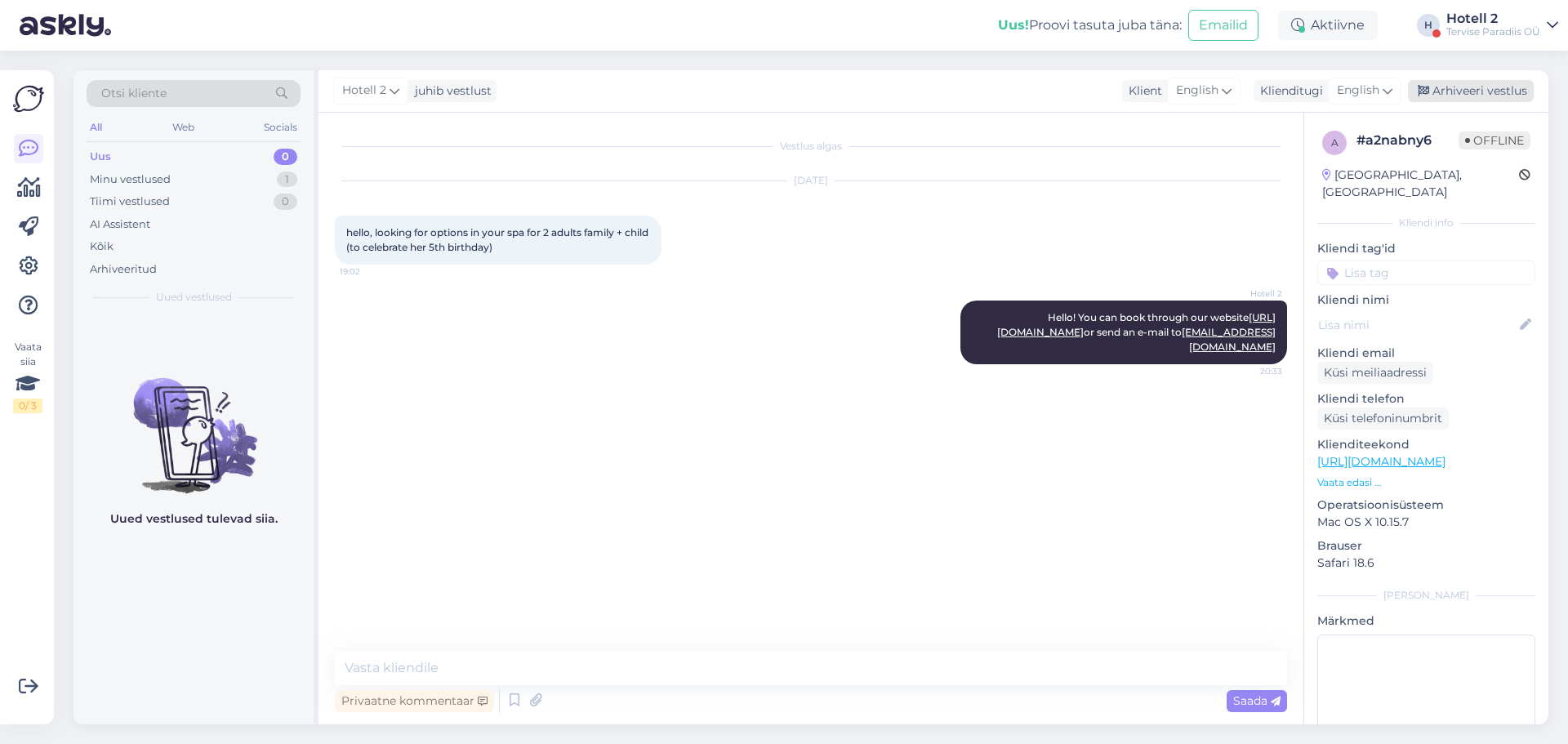
click at [1456, 89] on div "Arhiveeri vestlus" at bounding box center [1471, 91] width 125 height 22
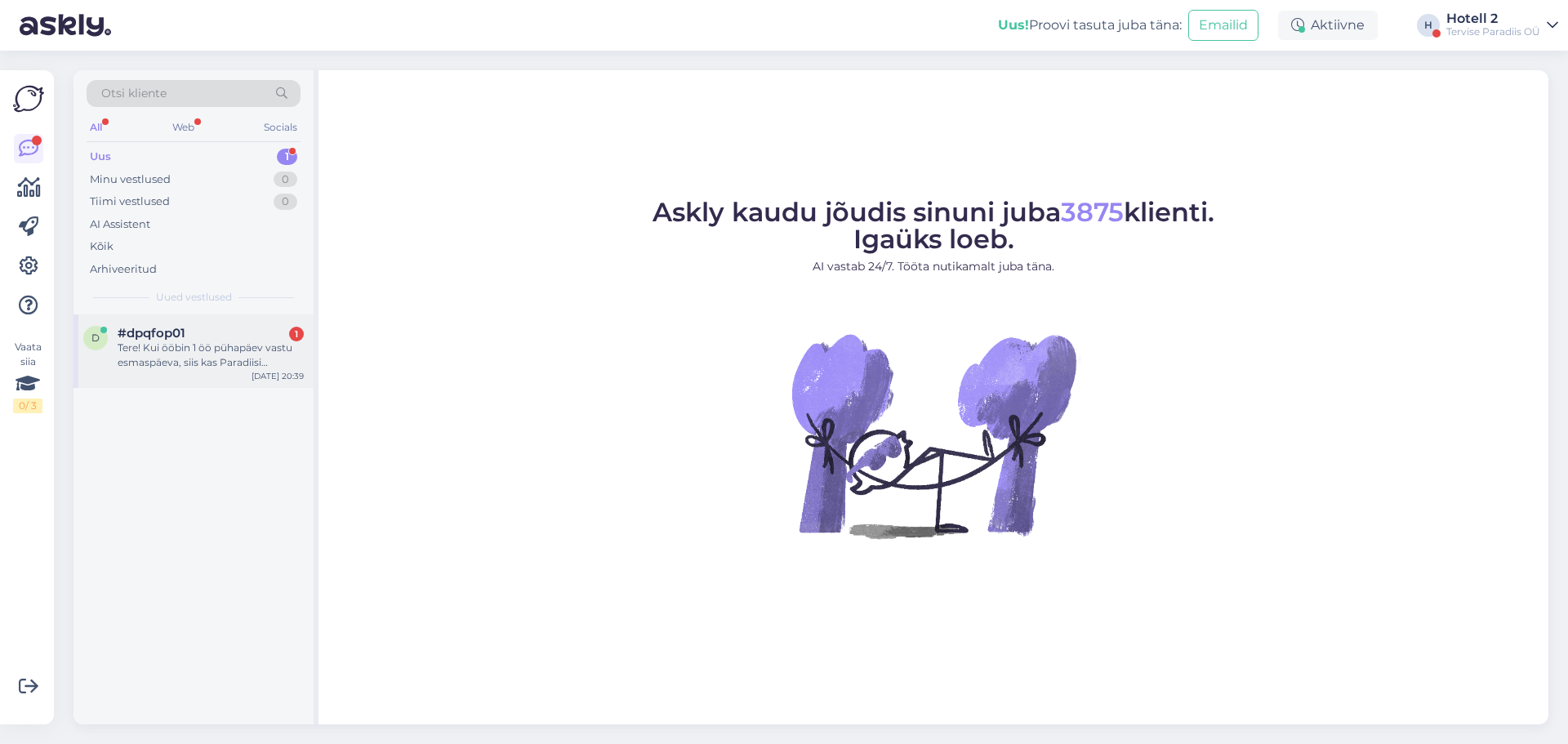
click at [146, 362] on div "Tere! Kui ööbin 1 öö pühapäev vastu esmaspäeva, siis kas Paradiisi saunade küla…" at bounding box center [211, 355] width 186 height 29
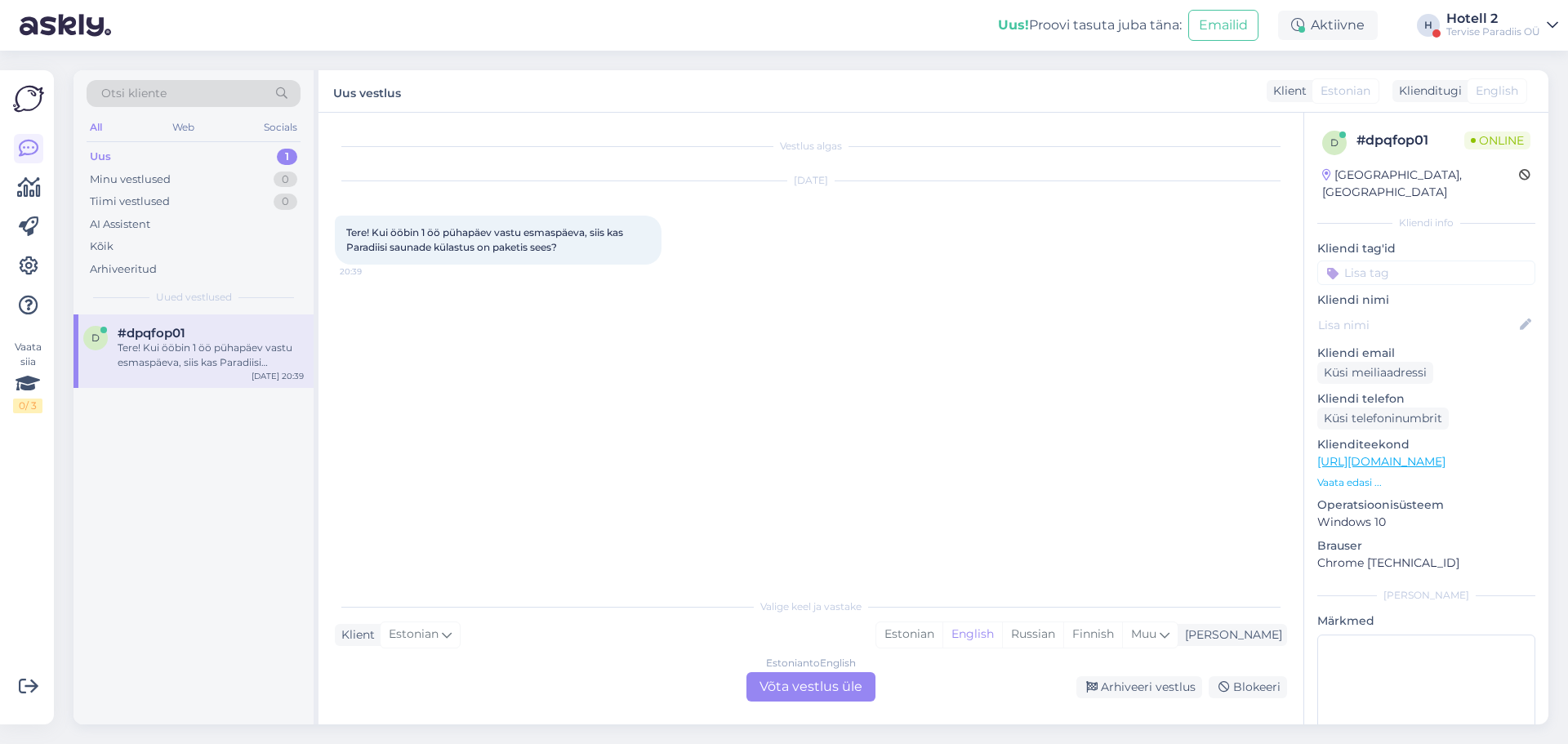
click at [822, 683] on div "Estonian to English Võta vestlus üle" at bounding box center [811, 686] width 129 height 29
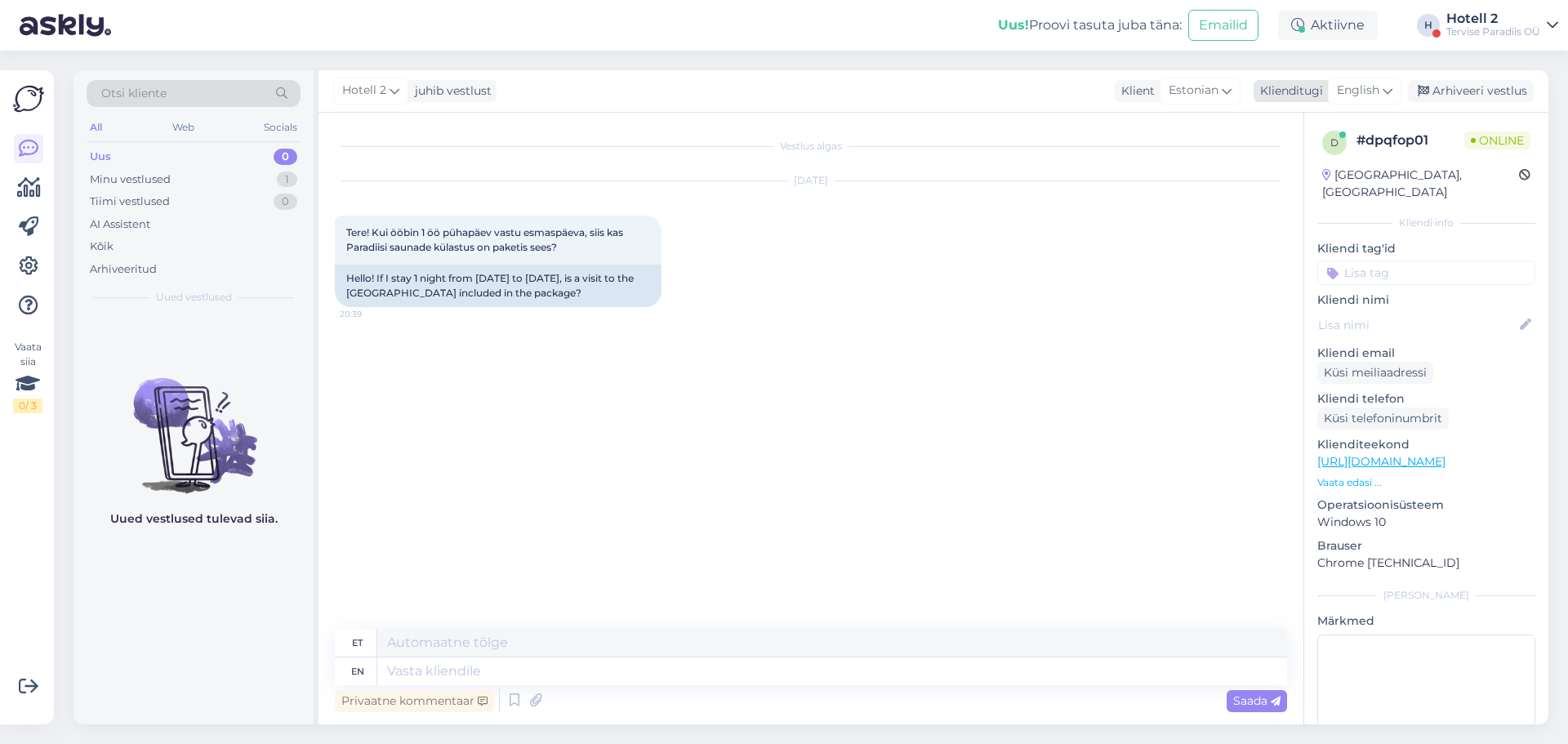
click at [1374, 94] on span "English" at bounding box center [1358, 91] width 42 height 18
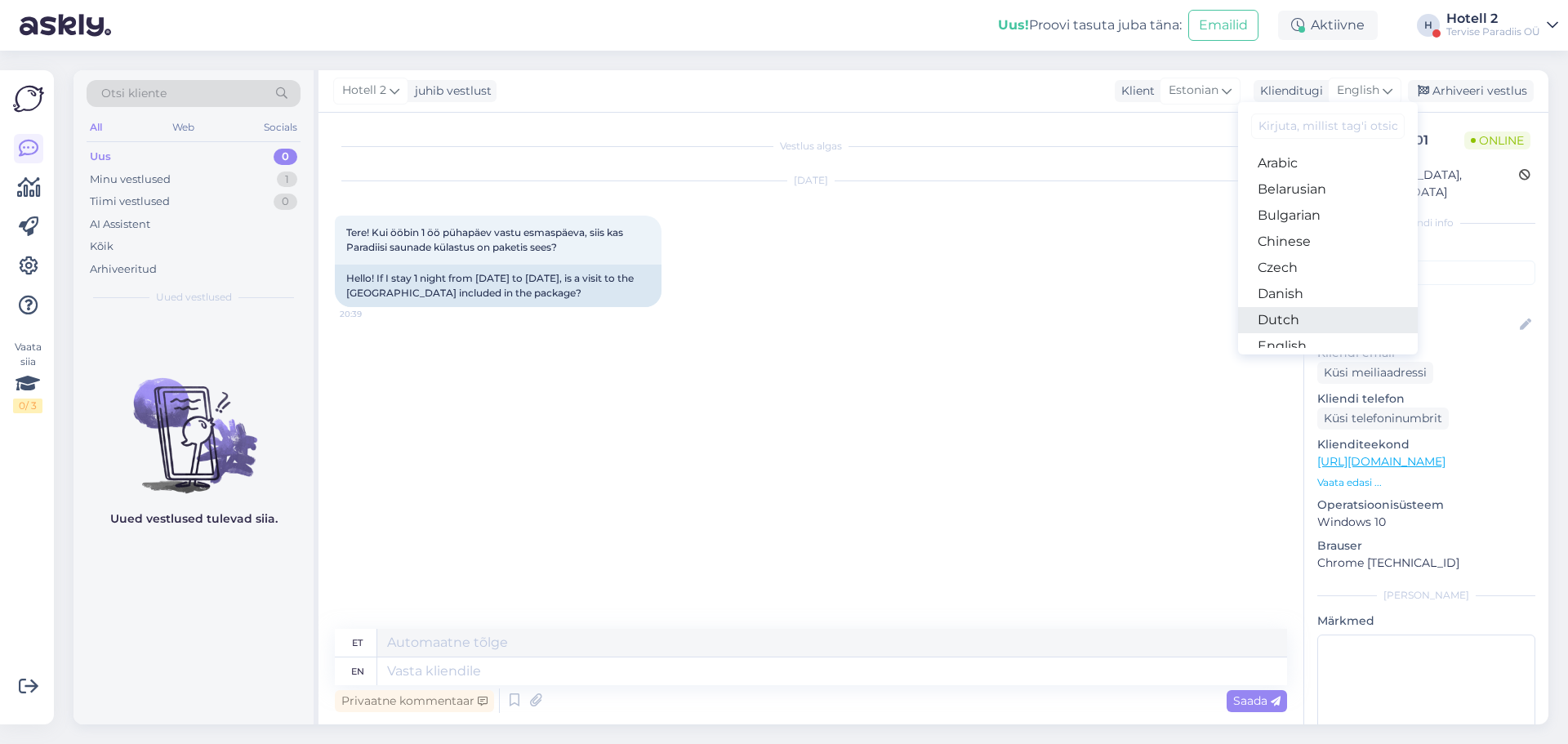
scroll to position [164, 0]
click at [1303, 201] on link "Estonian" at bounding box center [1328, 208] width 179 height 26
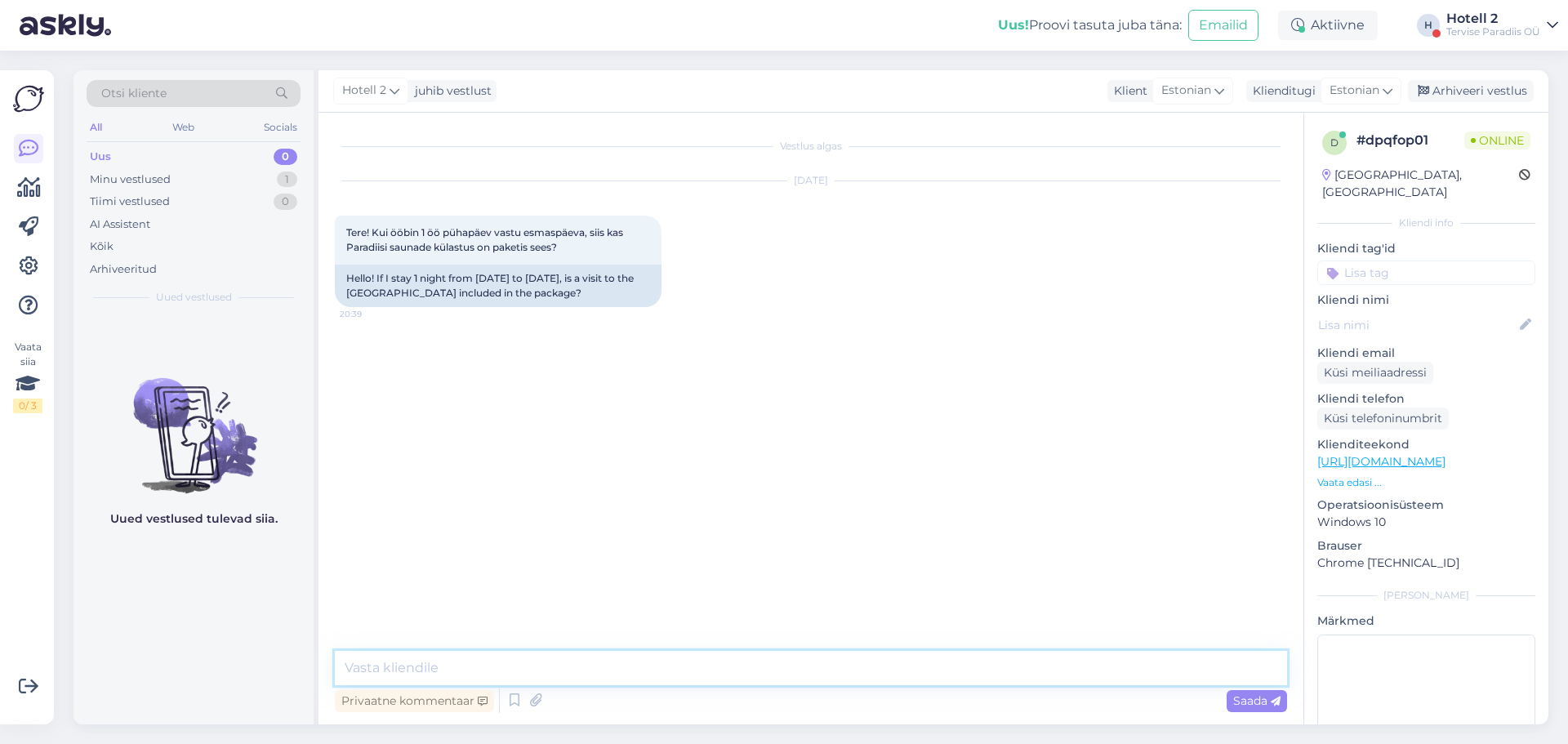
click at [558, 667] on textarea at bounding box center [811, 668] width 953 height 34
type textarea "Tere õhtust! Saunade külastus on hinna sees pühapäevast neljapäevani."
click at [1244, 703] on span "Saada" at bounding box center [1257, 701] width 47 height 15
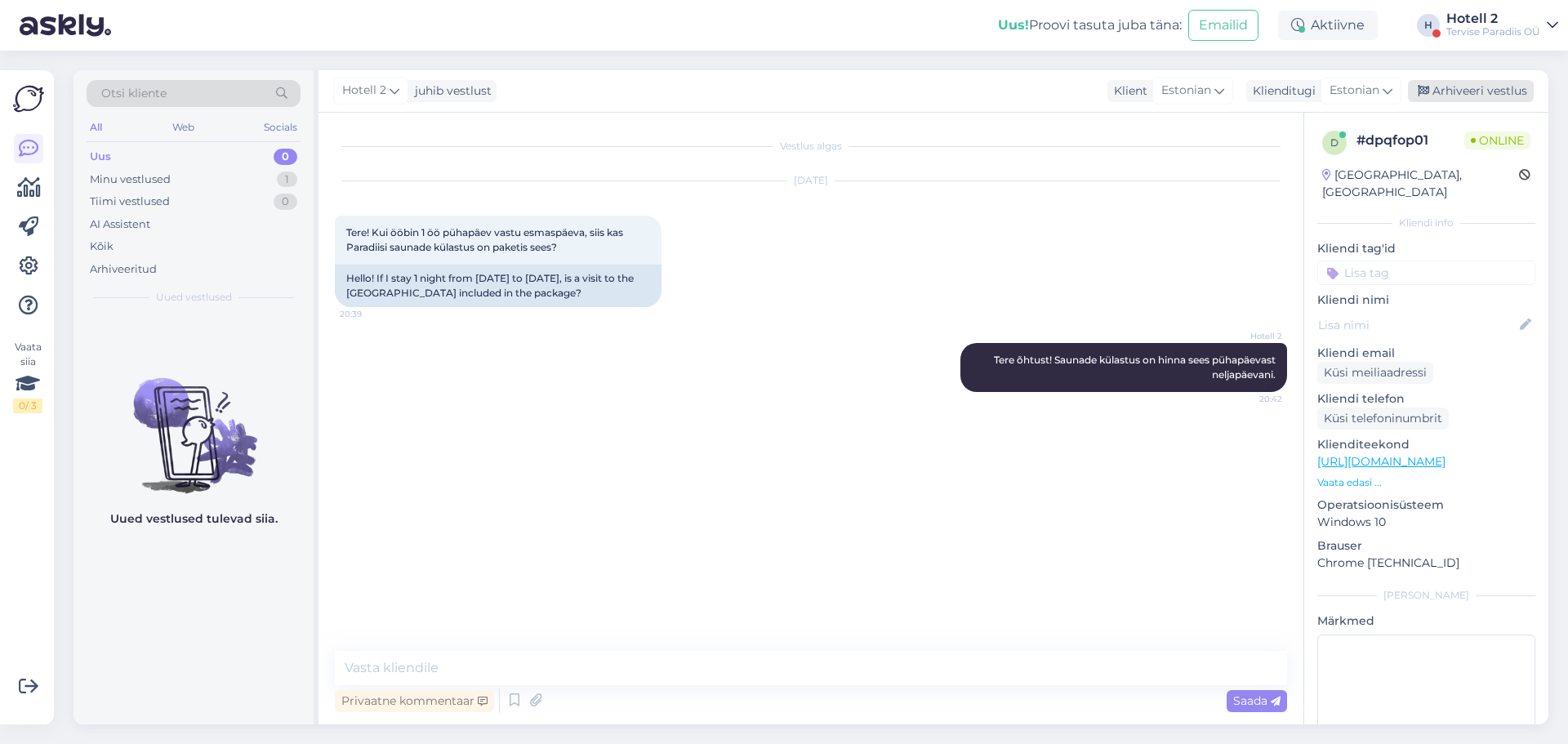
click at [1506, 81] on div "Arhiveeri vestlus" at bounding box center [1471, 91] width 125 height 22
